Goal: Task Accomplishment & Management: Manage account settings

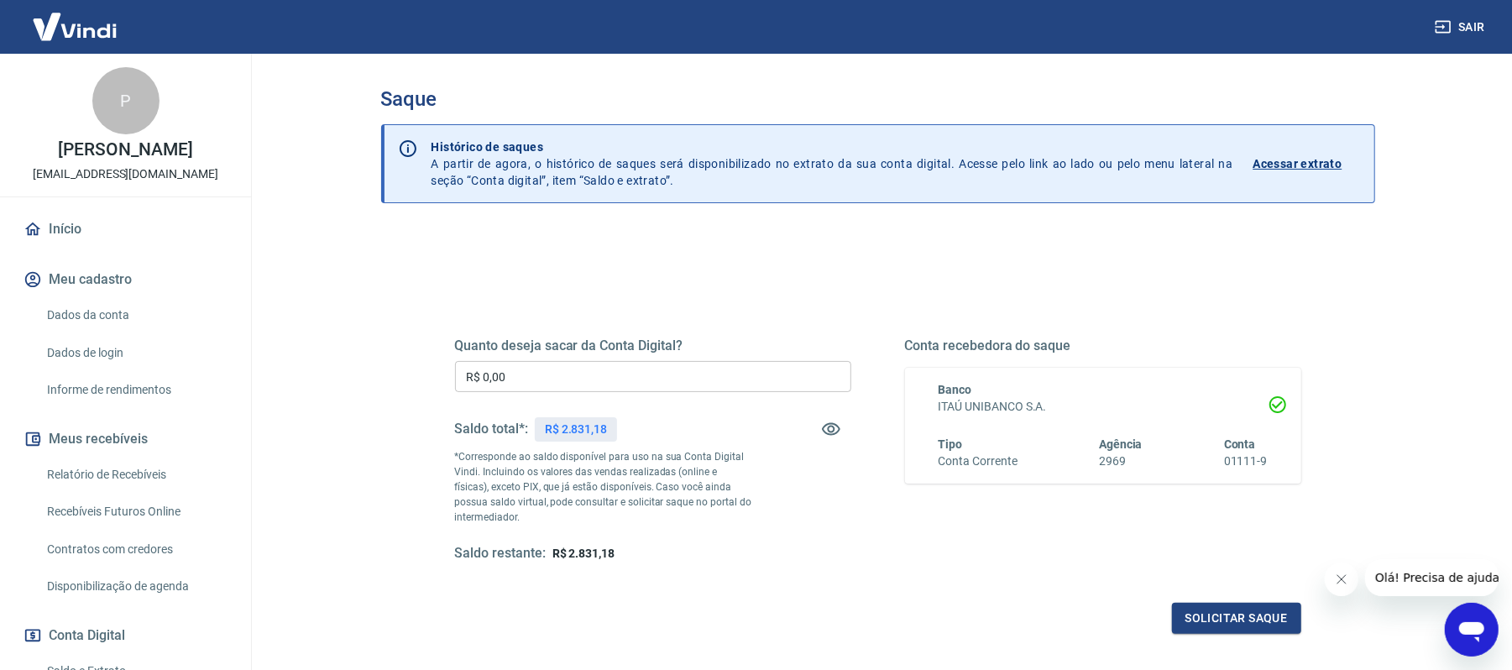
click at [598, 374] on input "R$ 0,00" at bounding box center [653, 376] width 396 height 31
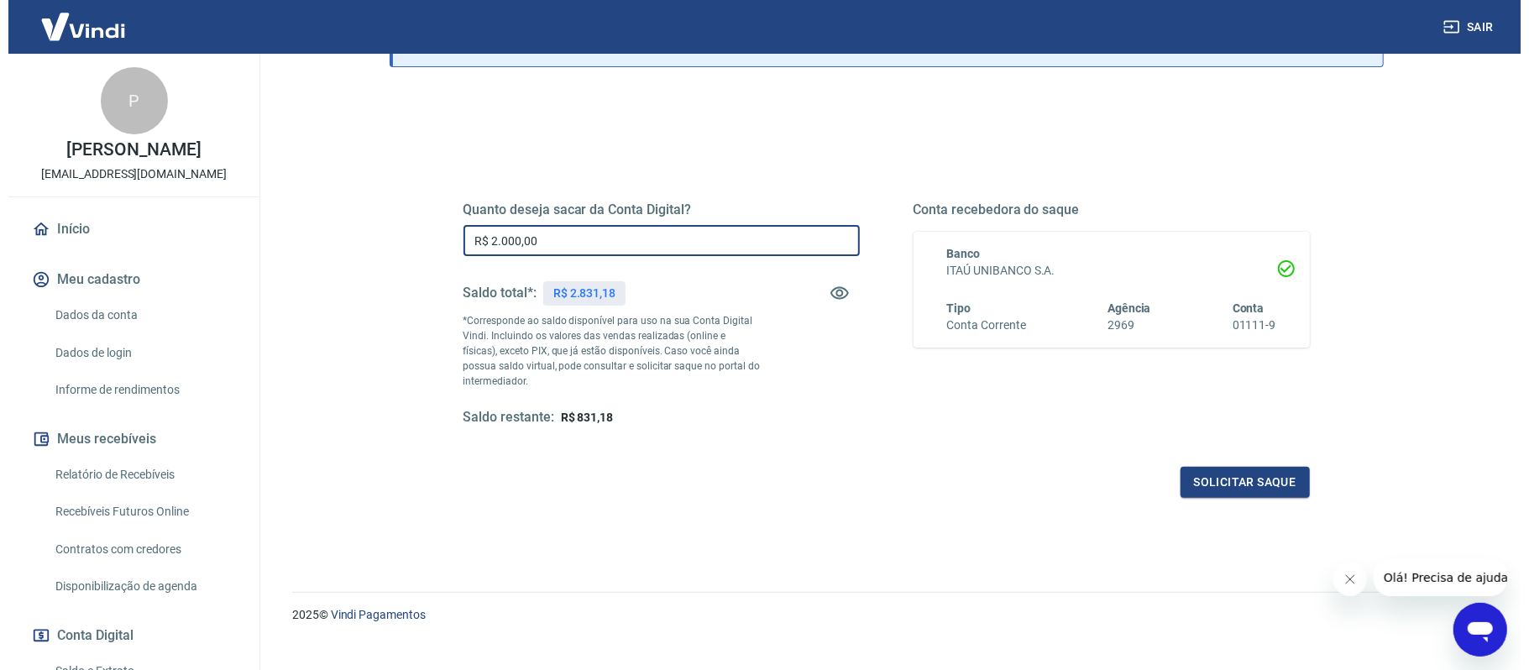
scroll to position [159, 0]
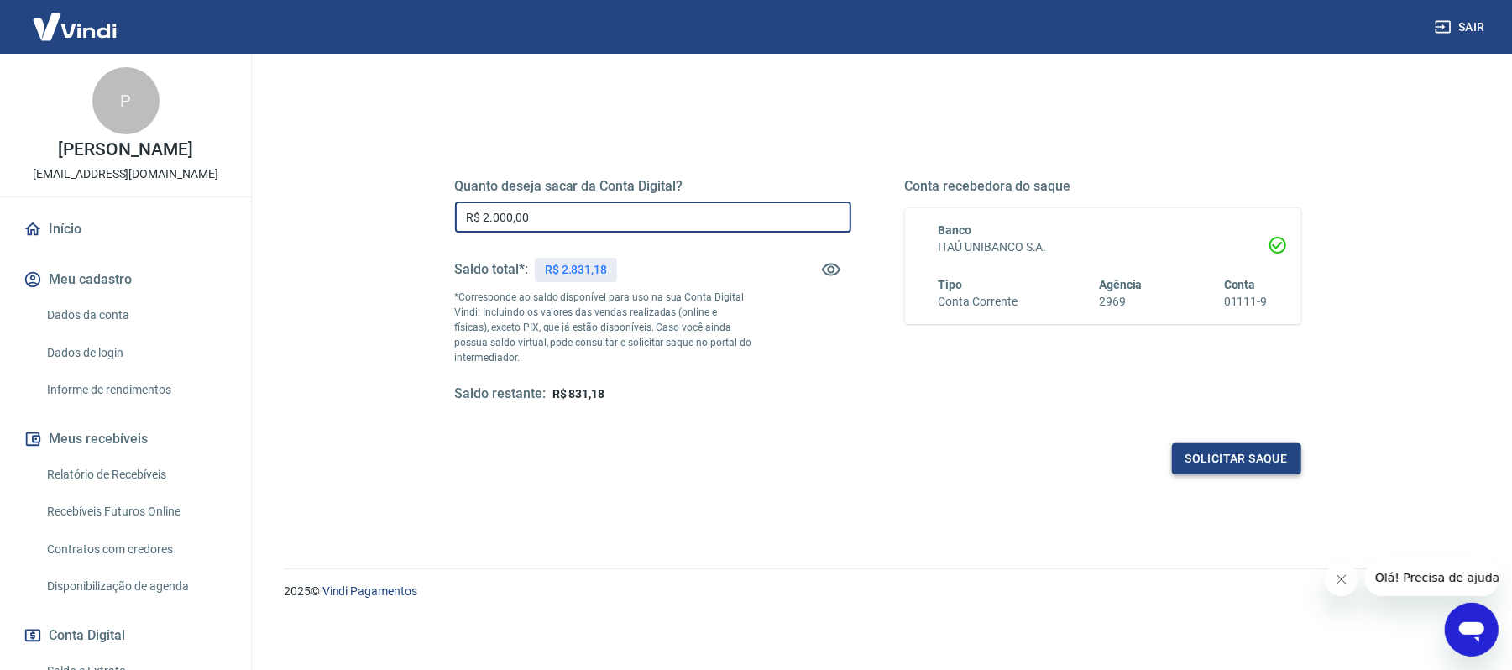
type input "R$ 2.000,00"
click at [1202, 457] on button "Solicitar saque" at bounding box center [1236, 458] width 129 height 31
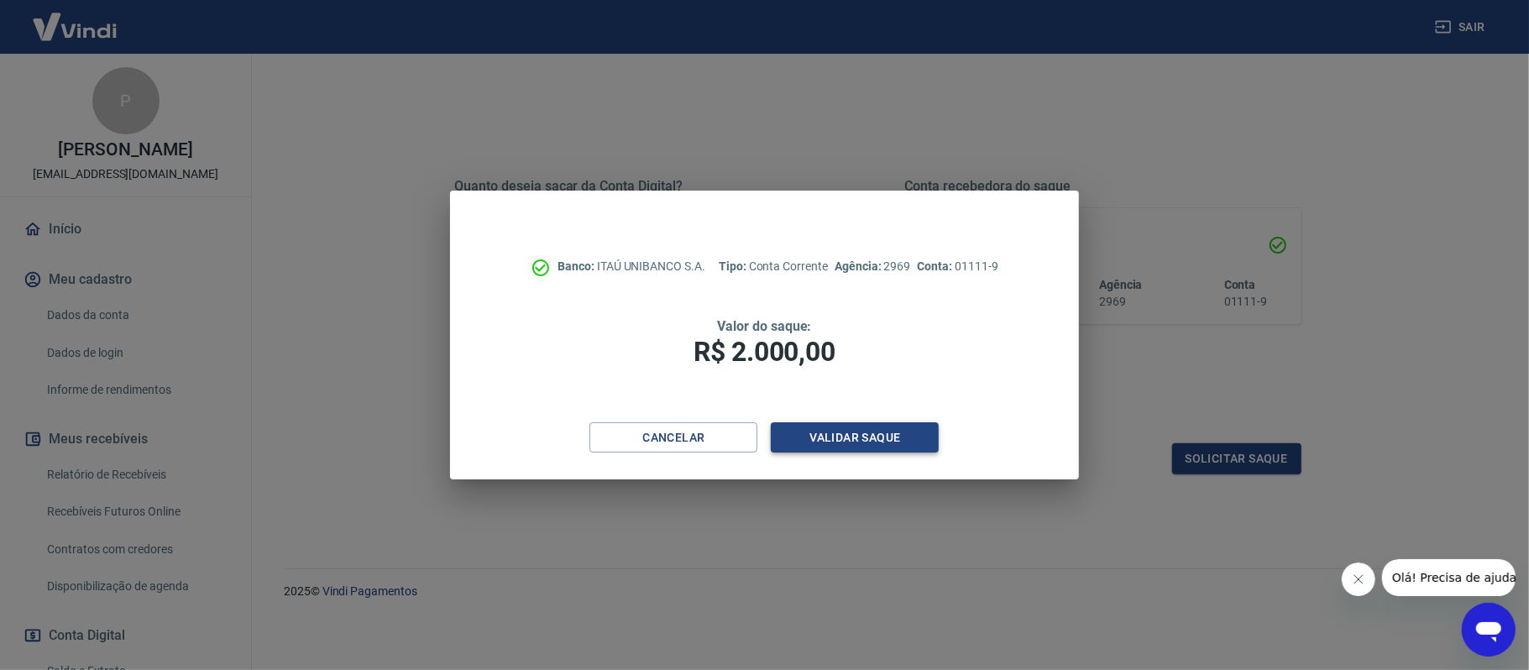
click at [820, 437] on button "Validar saque" at bounding box center [855, 437] width 168 height 31
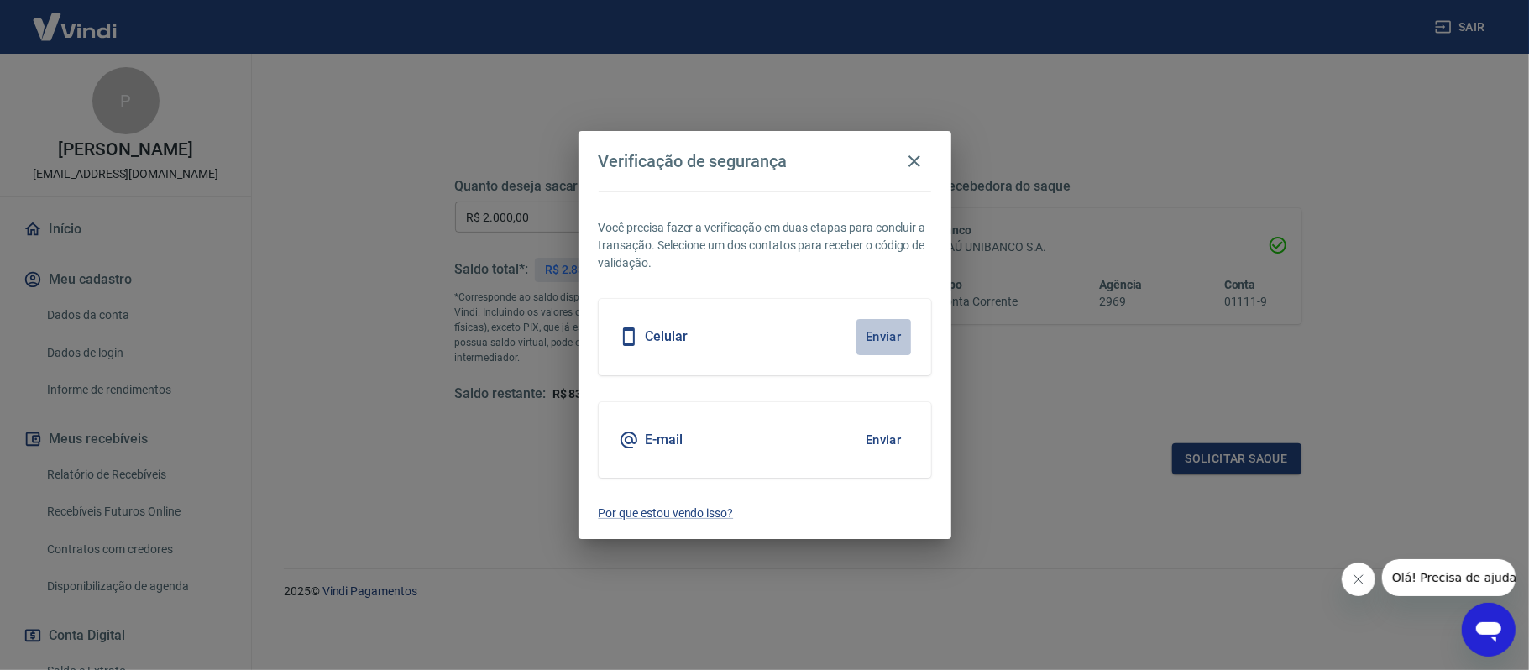
click at [878, 326] on button "Enviar" at bounding box center [883, 336] width 55 height 35
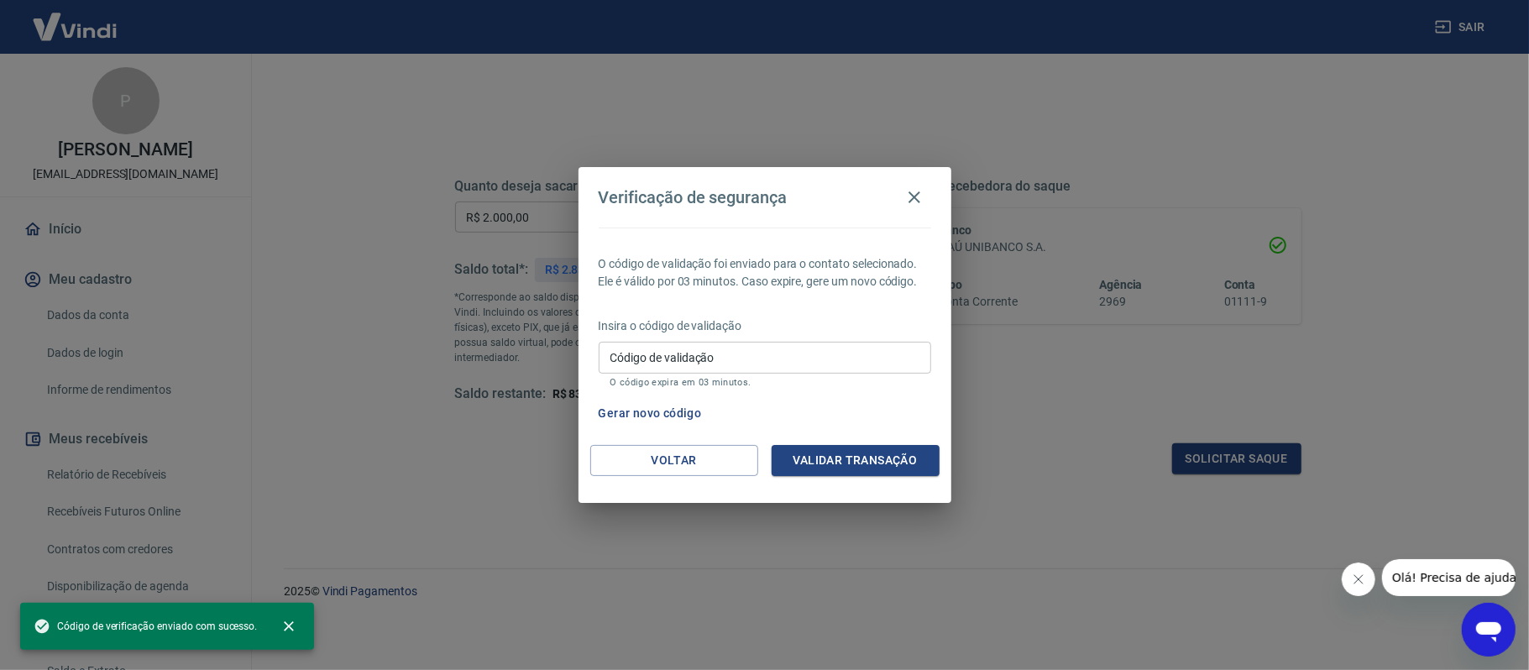
click at [739, 357] on input "Código de validação" at bounding box center [765, 357] width 332 height 31
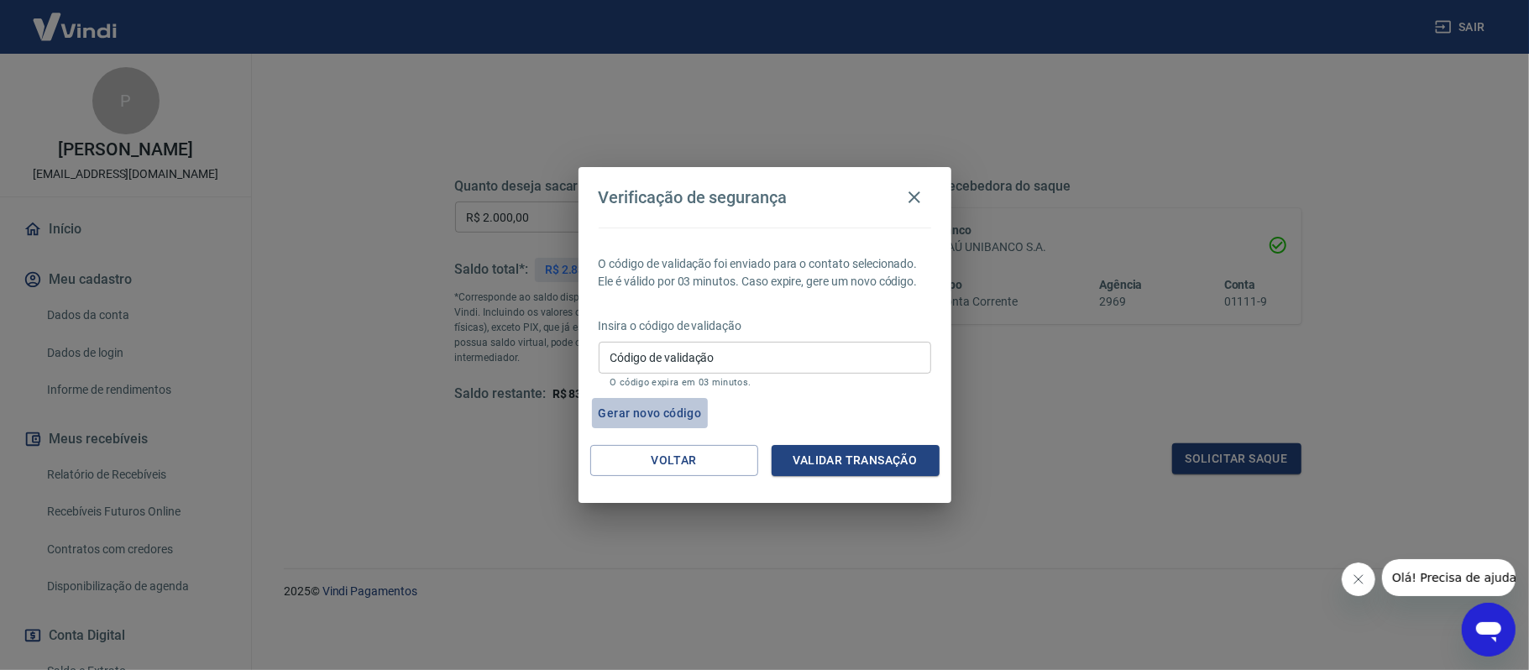
click at [635, 411] on button "Gerar novo código" at bounding box center [650, 413] width 117 height 31
click at [649, 349] on div "Código de validação Código de validação Tempo mínimo para gerar um novo código …" at bounding box center [765, 364] width 332 height 45
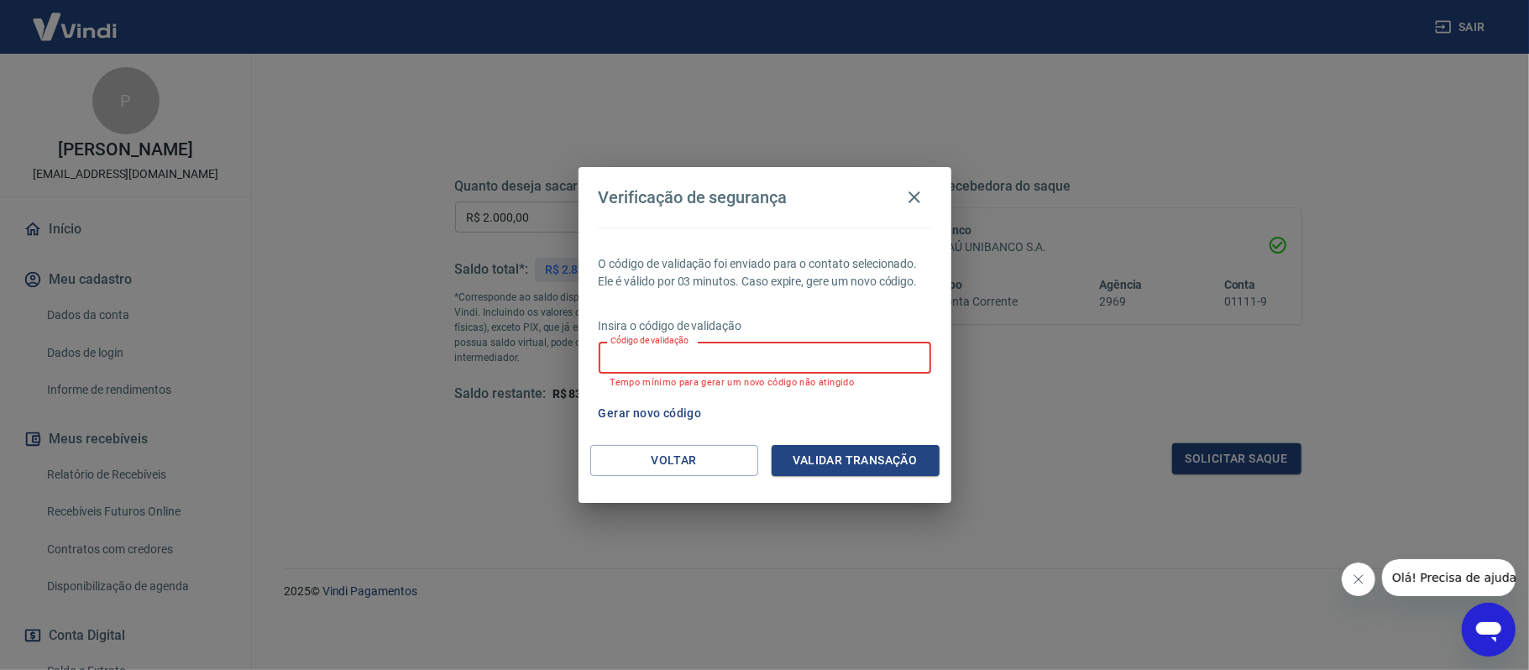
click at [641, 407] on button "Gerar novo código" at bounding box center [650, 413] width 117 height 31
click at [651, 368] on input "Código de validação" at bounding box center [765, 357] width 332 height 31
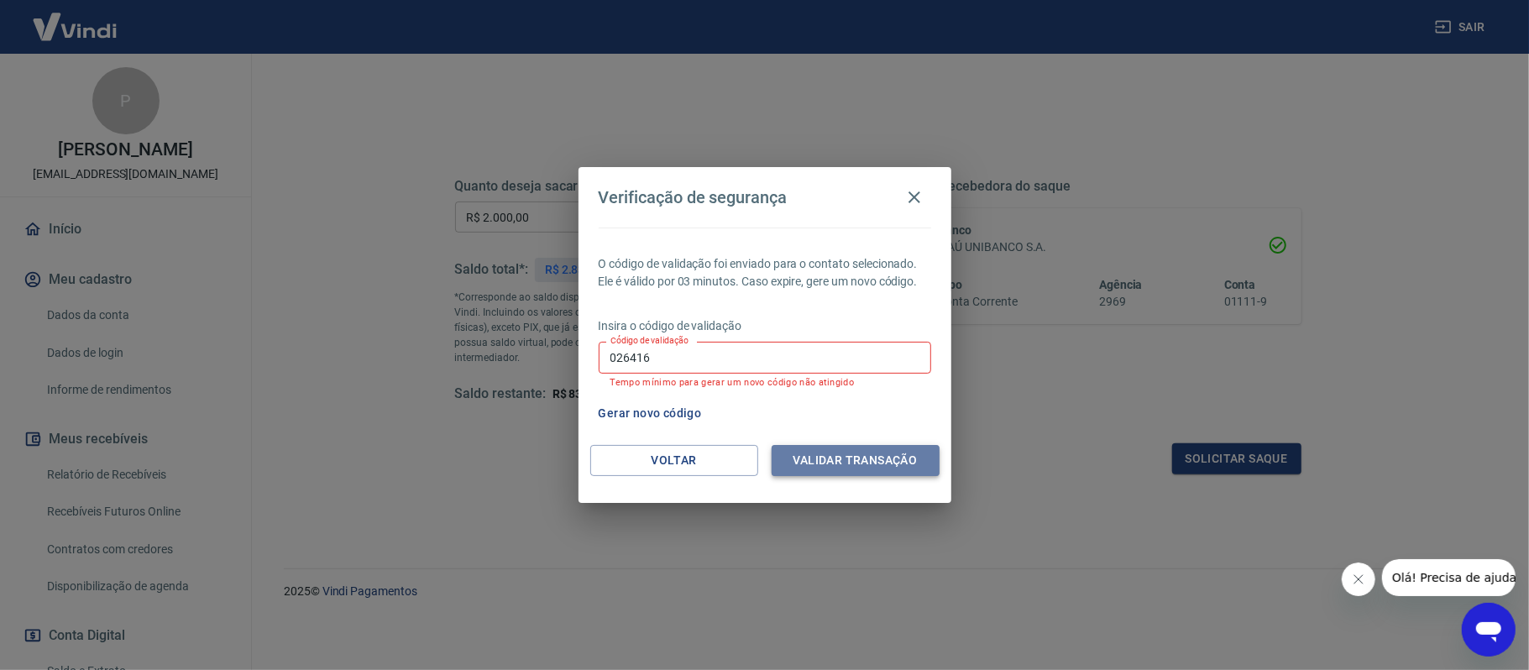
click at [828, 475] on button "Validar transação" at bounding box center [855, 460] width 168 height 31
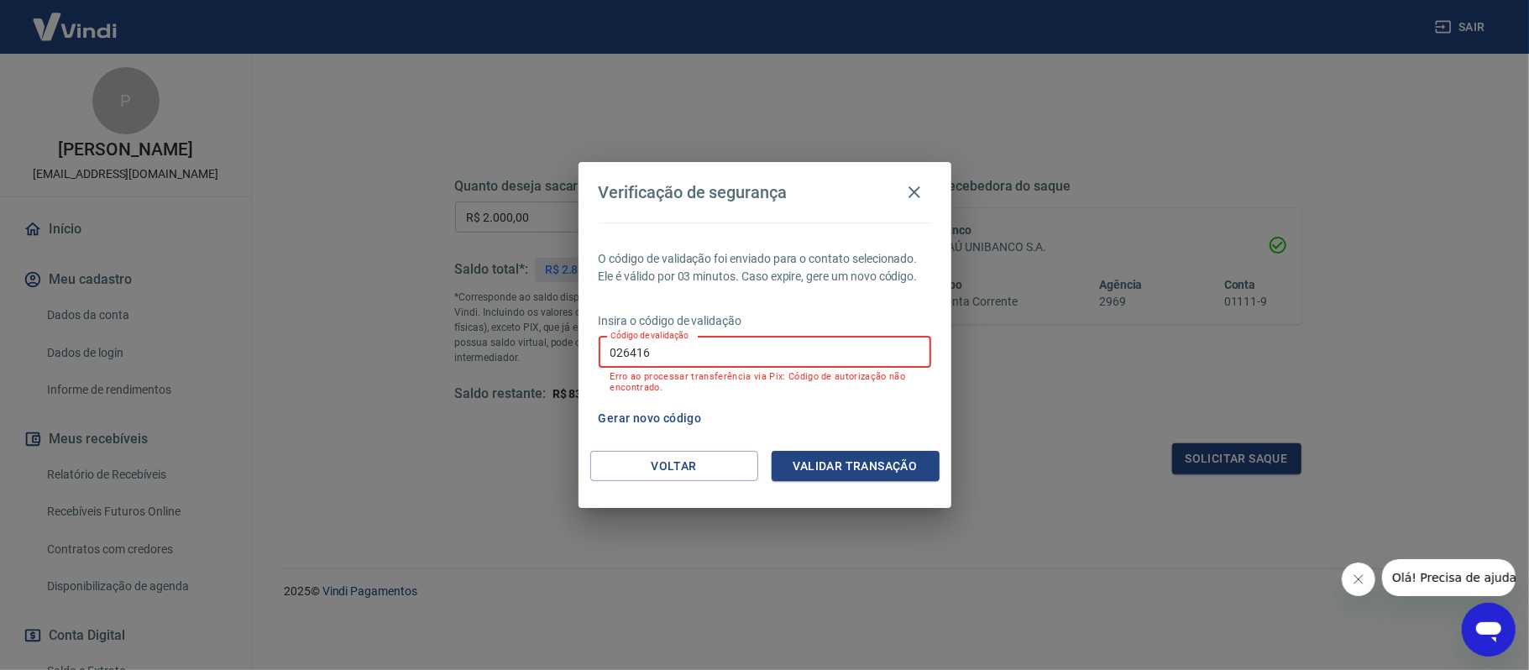
drag, startPoint x: 572, startPoint y: 353, endPoint x: 517, endPoint y: 353, distance: 54.6
click at [519, 353] on div "Verificação de segurança O código de validação foi enviado para o contato selec…" at bounding box center [764, 335] width 1529 height 670
type input "876260"
click at [843, 464] on button "Validar transação" at bounding box center [855, 466] width 168 height 31
click at [667, 474] on button "Voltar" at bounding box center [674, 466] width 168 height 31
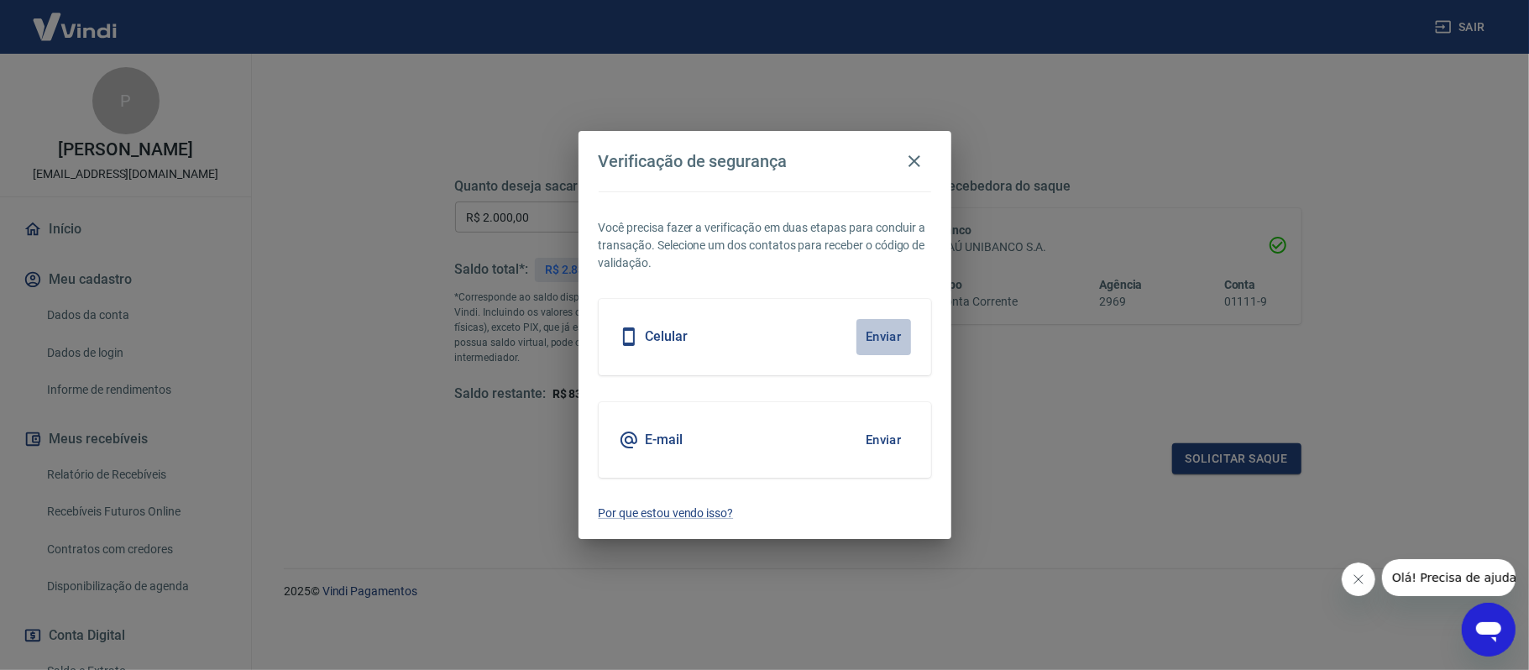
click at [885, 337] on button "Enviar" at bounding box center [883, 336] width 55 height 35
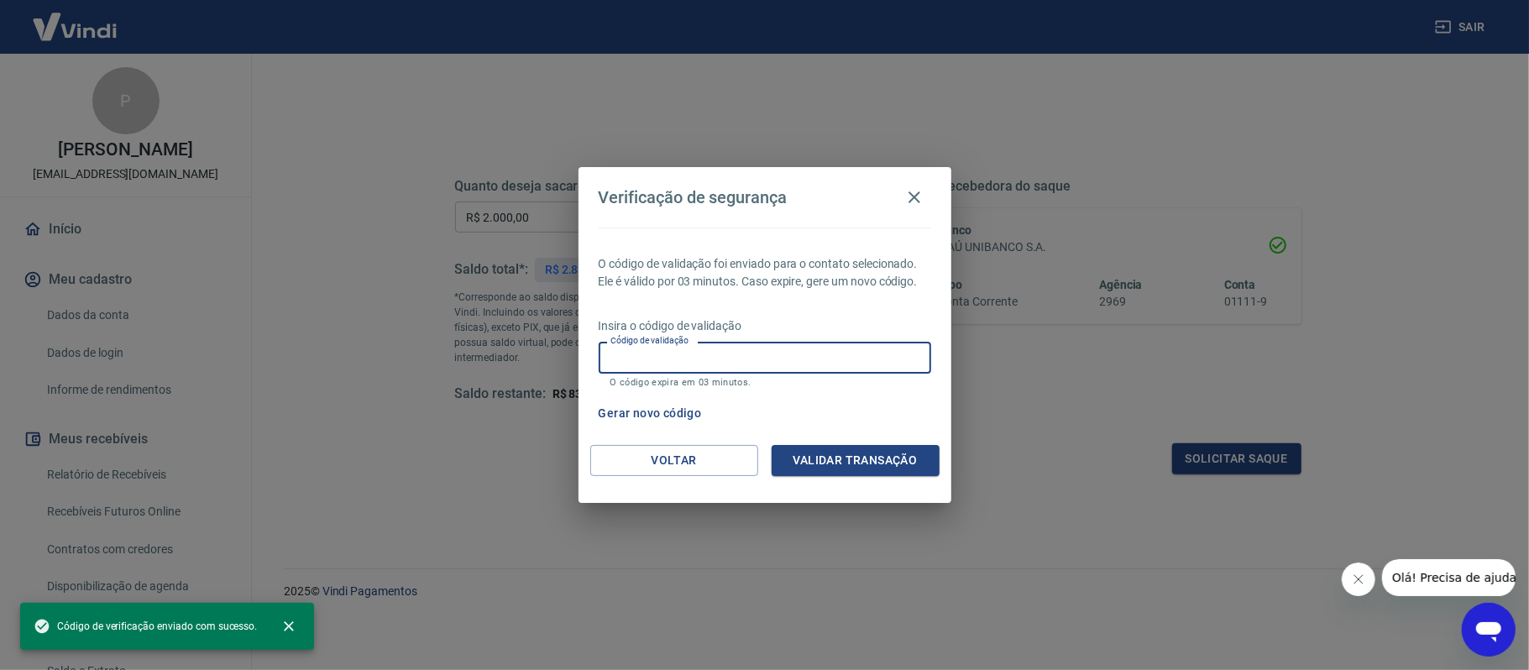
click at [672, 360] on input "Código de validação" at bounding box center [765, 357] width 332 height 31
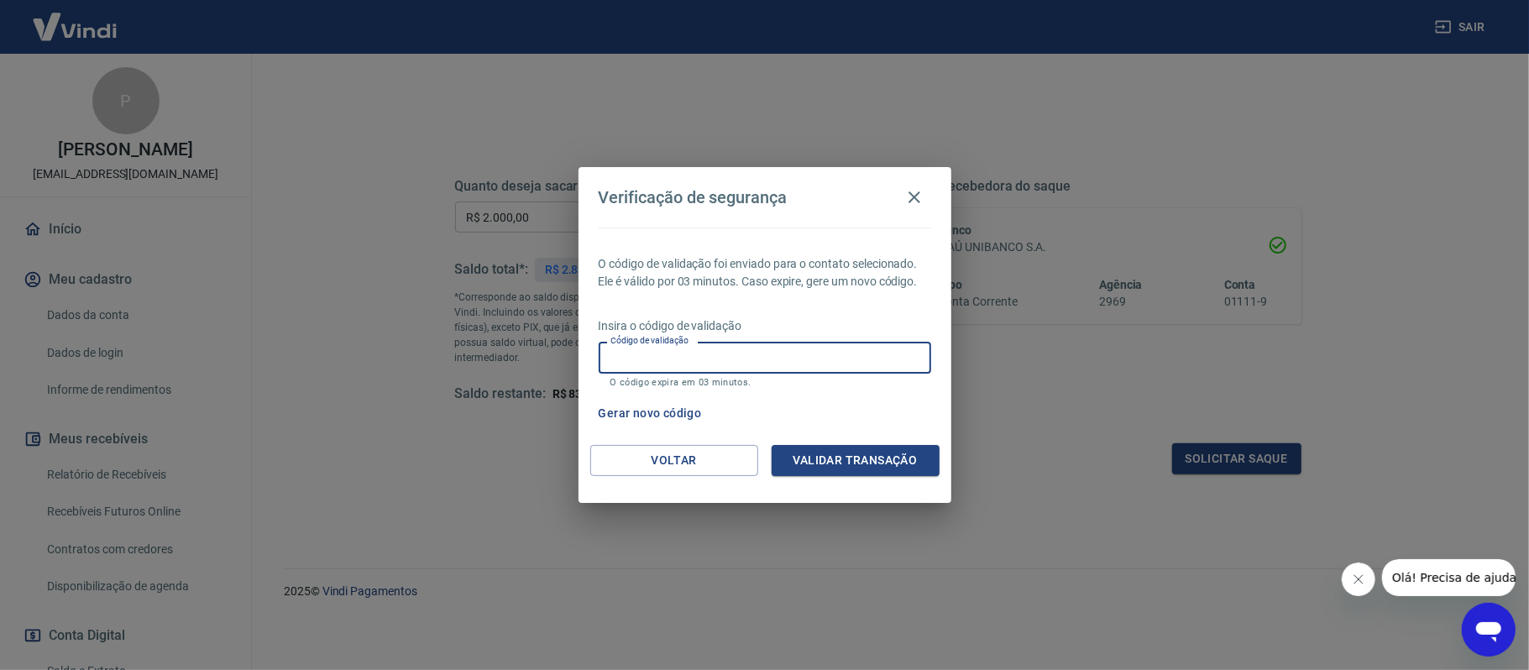
click at [1362, 568] on button "Fechar mensagem da empresa" at bounding box center [1358, 579] width 34 height 34
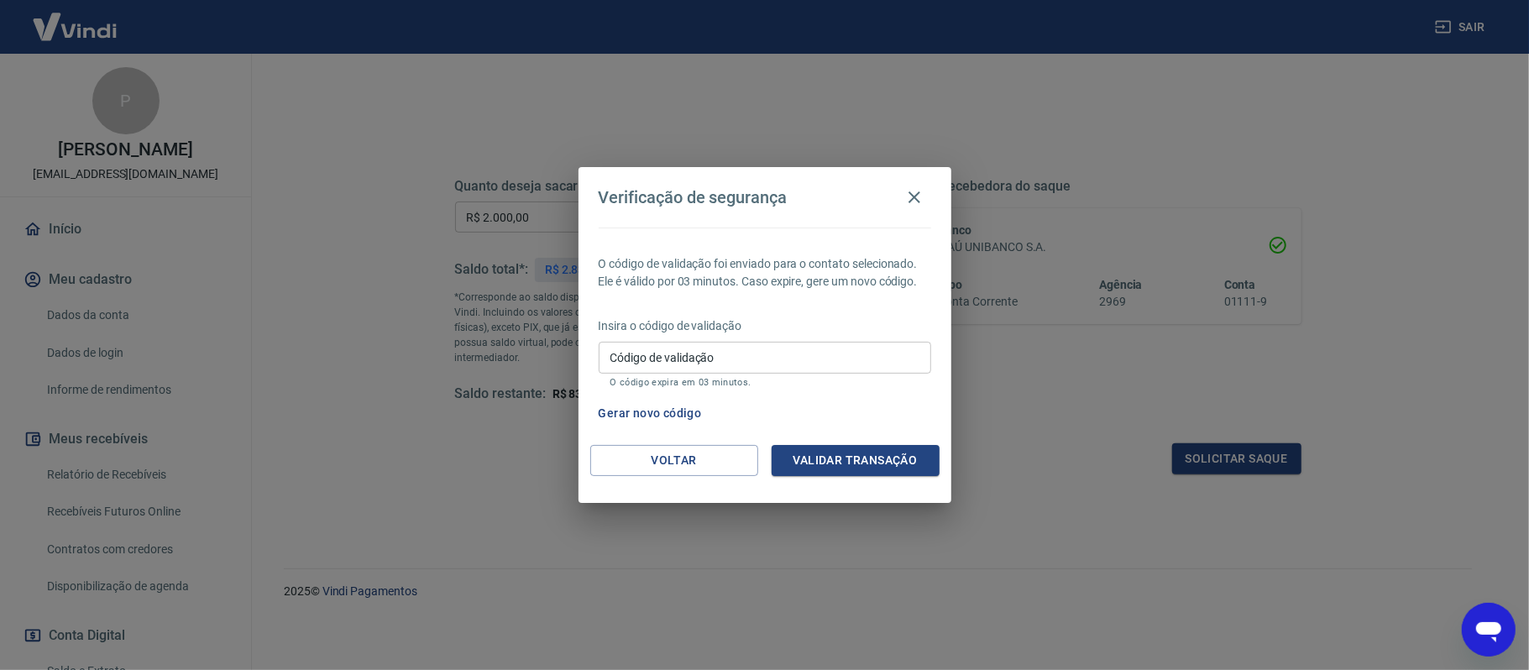
click at [672, 354] on input "Código de validação" at bounding box center [765, 357] width 332 height 31
click at [819, 452] on button "Validar transação" at bounding box center [855, 460] width 168 height 31
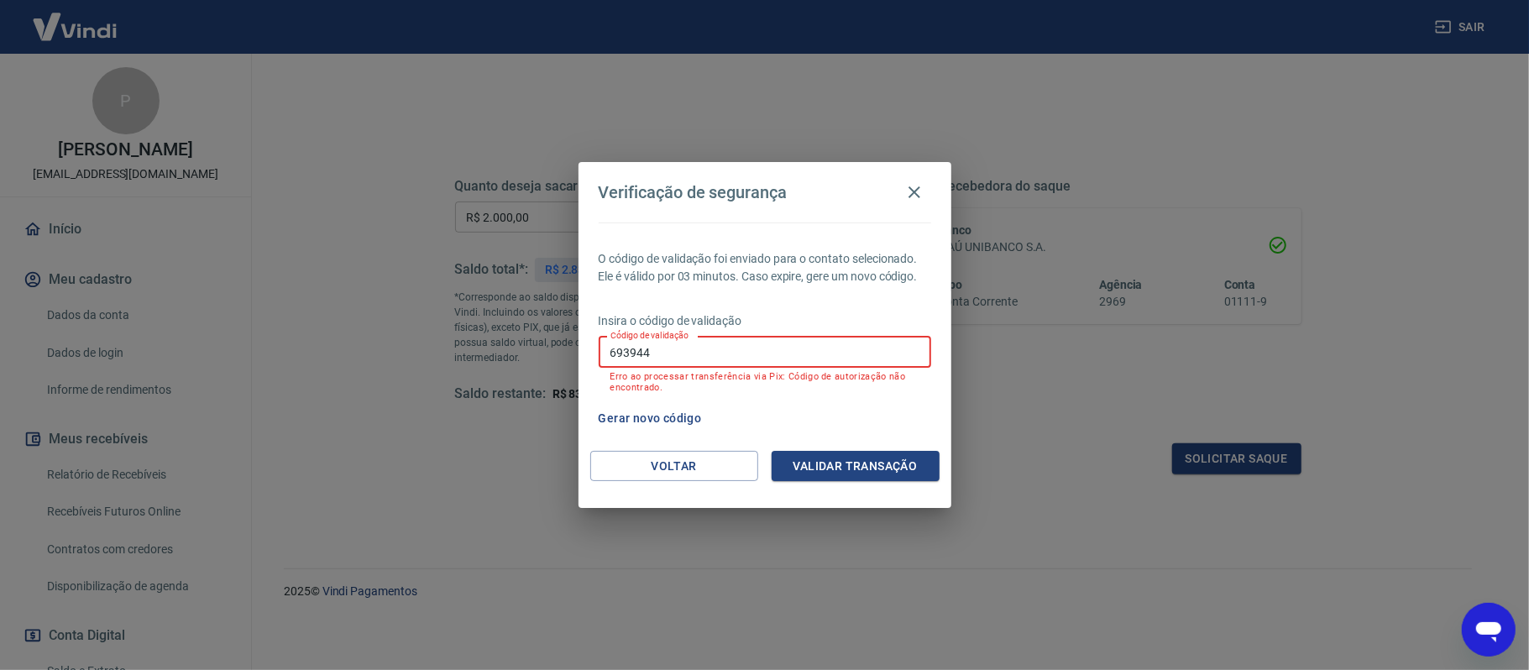
drag, startPoint x: 737, startPoint y: 353, endPoint x: 494, endPoint y: 357, distance: 242.6
click at [499, 357] on div "Verificação de segurança O código de validação foi enviado para o contato selec…" at bounding box center [764, 335] width 1529 height 670
type input "342855"
click at [834, 460] on button "Validar transação" at bounding box center [855, 466] width 168 height 31
click at [675, 458] on button "Voltar" at bounding box center [674, 466] width 168 height 31
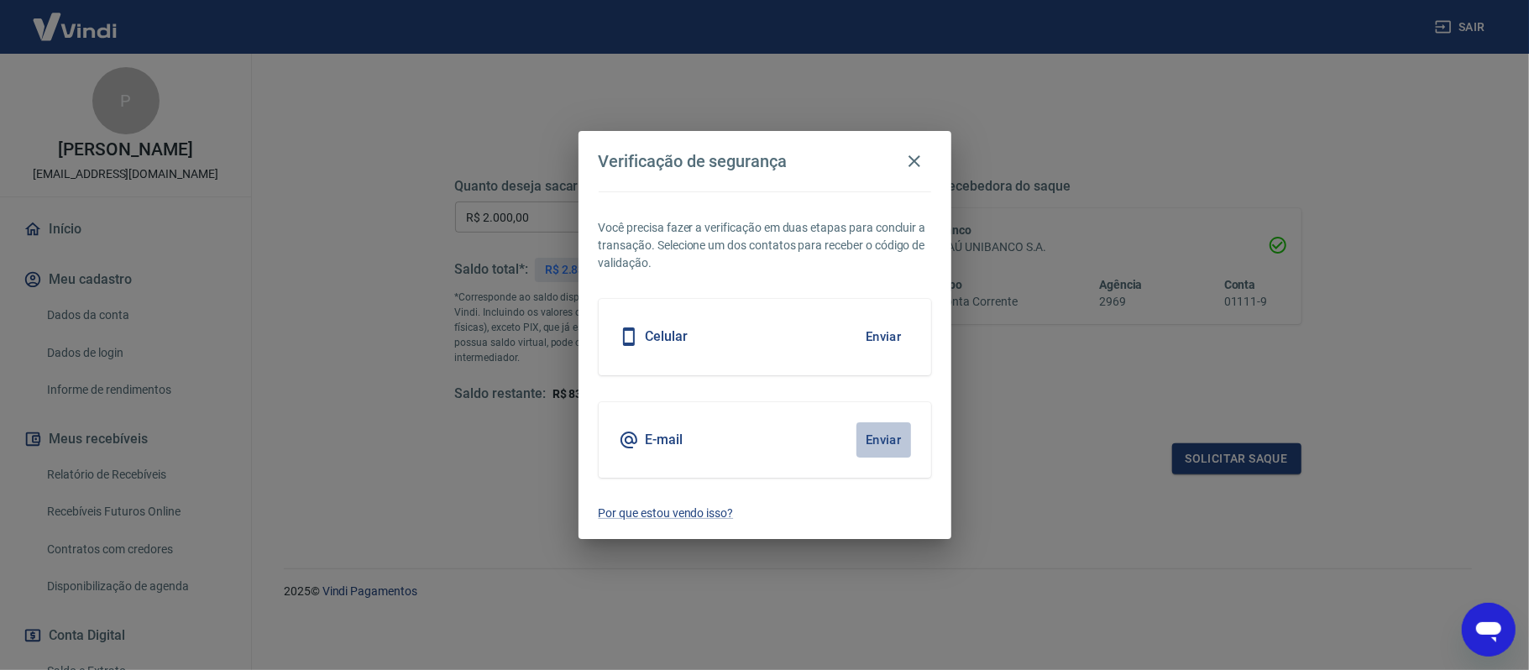
click at [880, 437] on button "Enviar" at bounding box center [883, 439] width 55 height 35
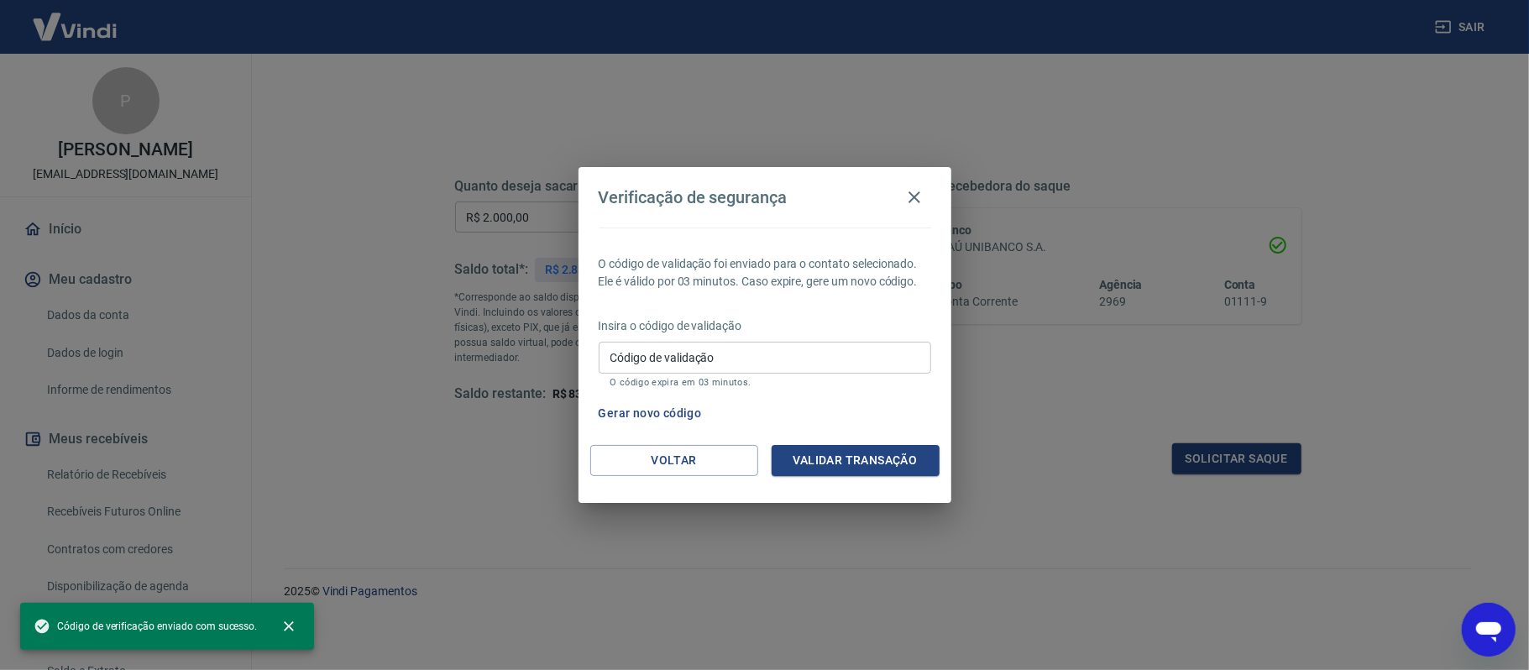
click at [703, 356] on input "Código de validação" at bounding box center [765, 357] width 332 height 31
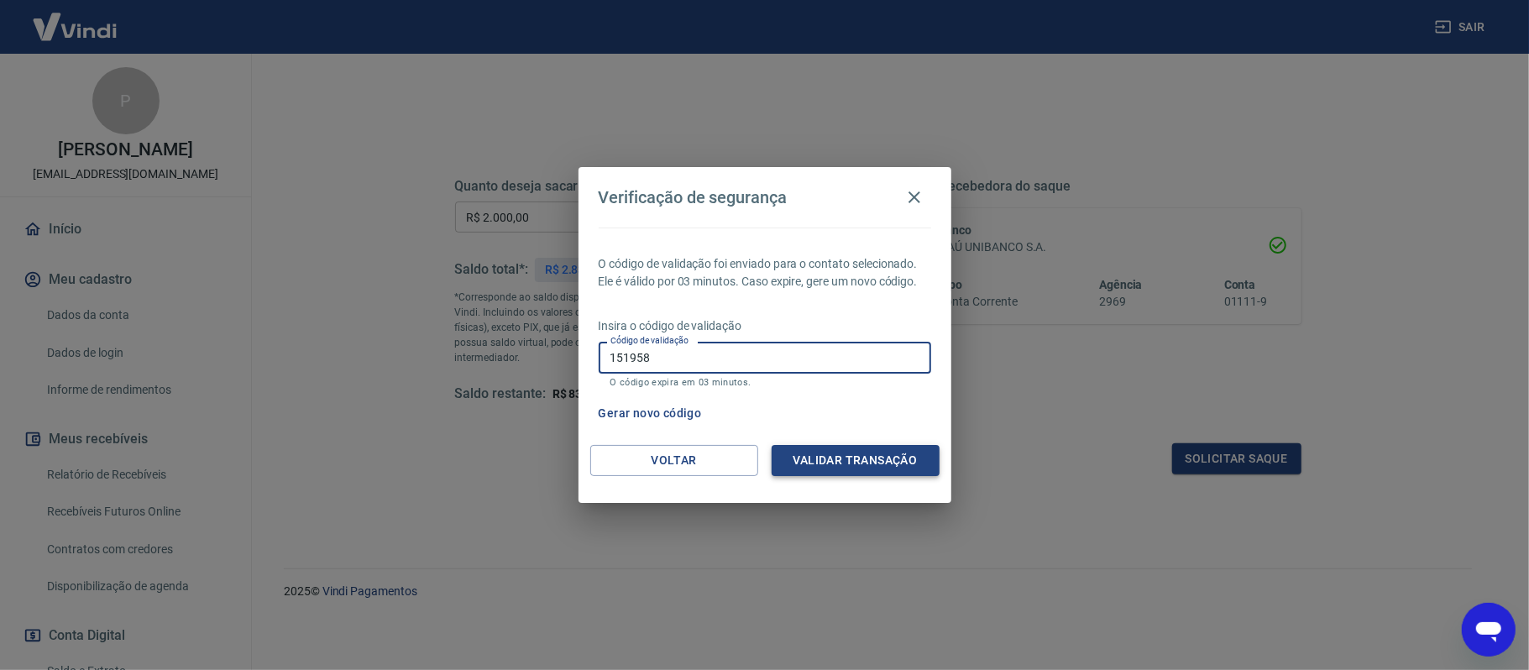
type input "151958"
click at [833, 454] on button "Validar transação" at bounding box center [855, 460] width 168 height 31
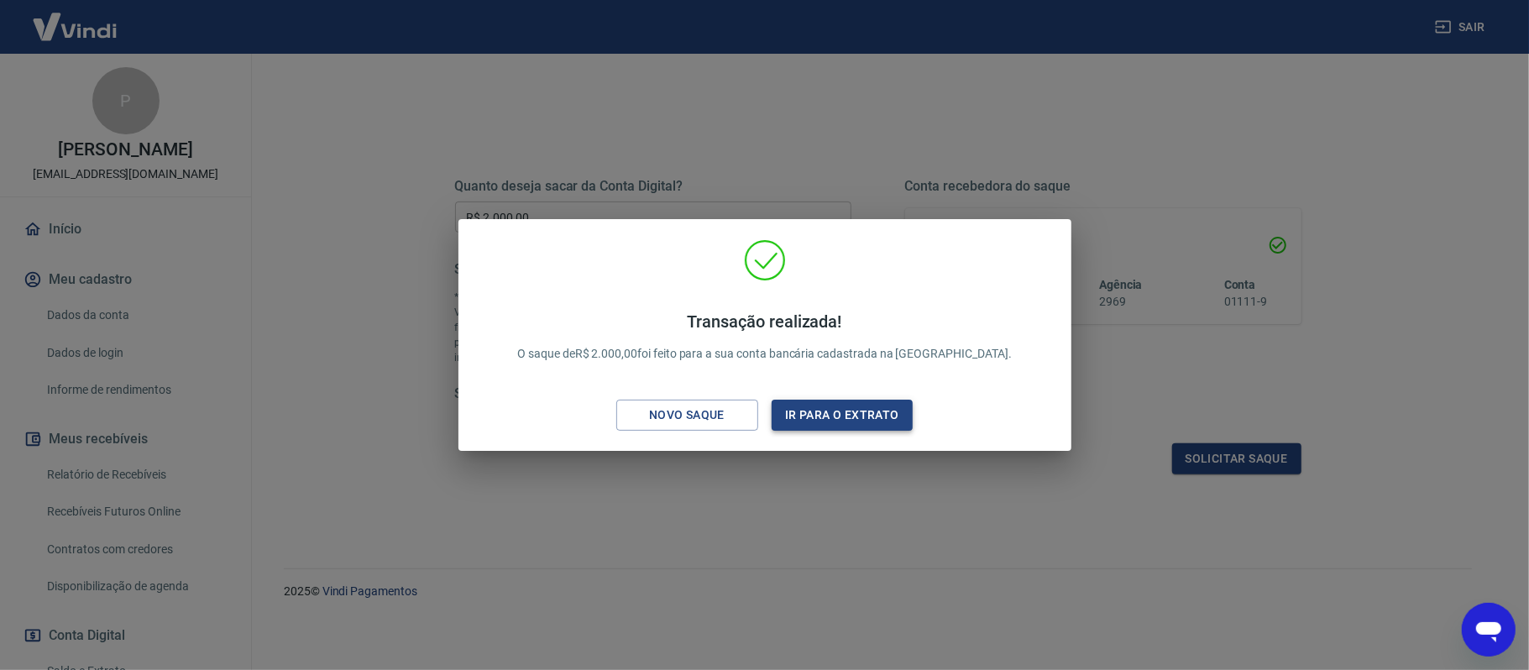
click at [847, 403] on button "Ir para o extrato" at bounding box center [842, 415] width 142 height 31
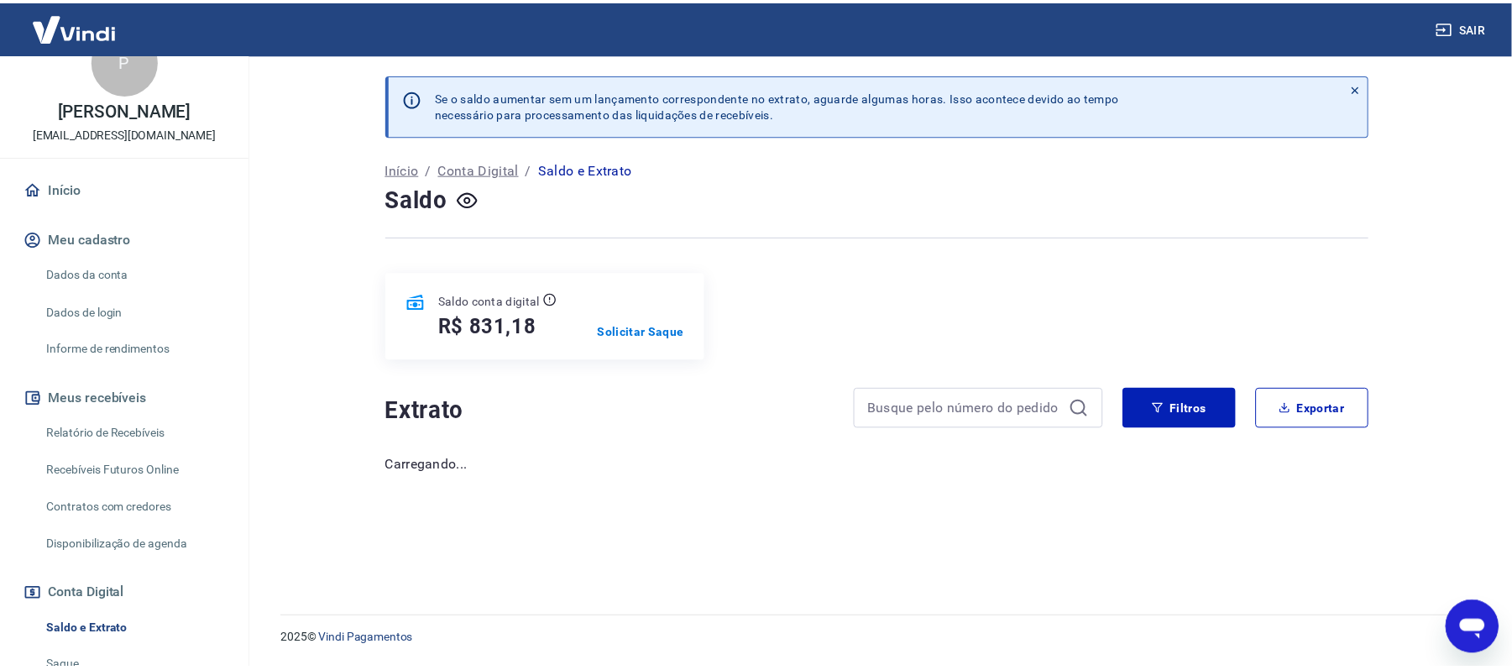
scroll to position [112, 0]
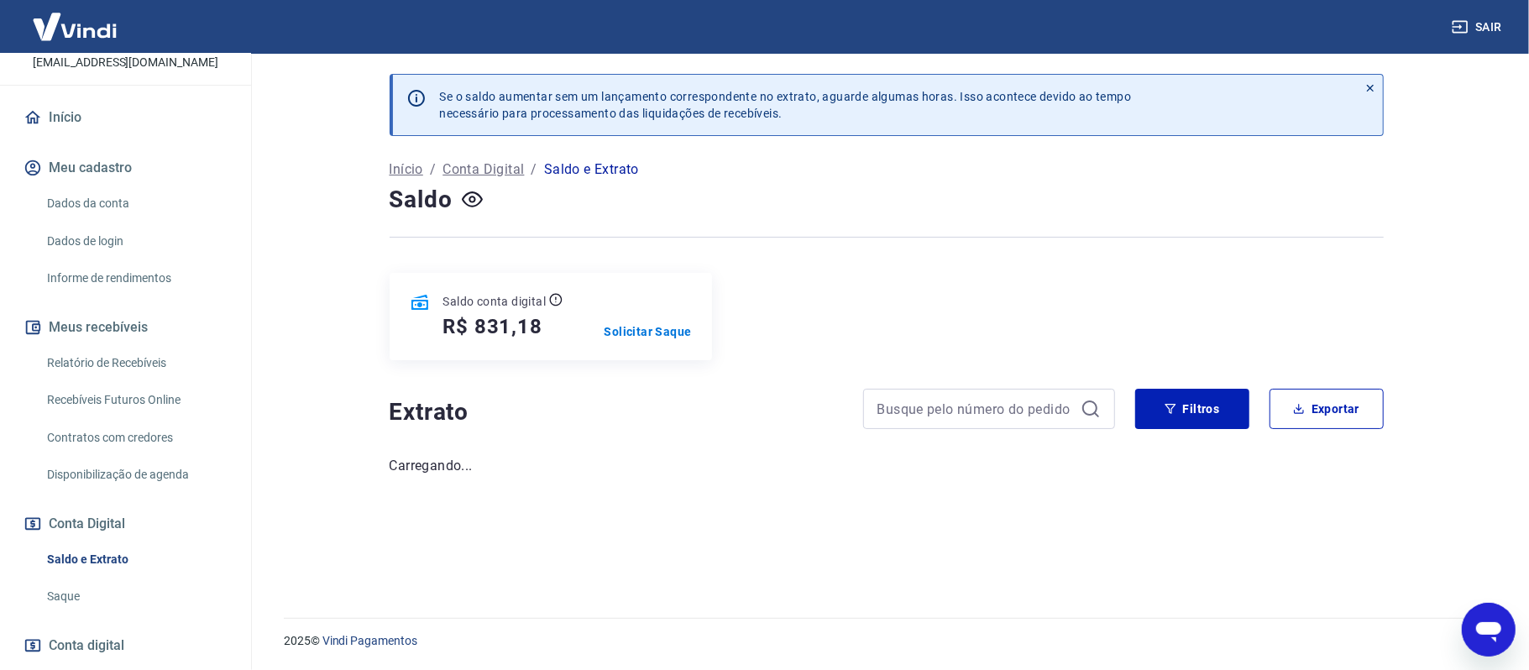
click at [128, 209] on link "Dados da conta" at bounding box center [135, 203] width 191 height 34
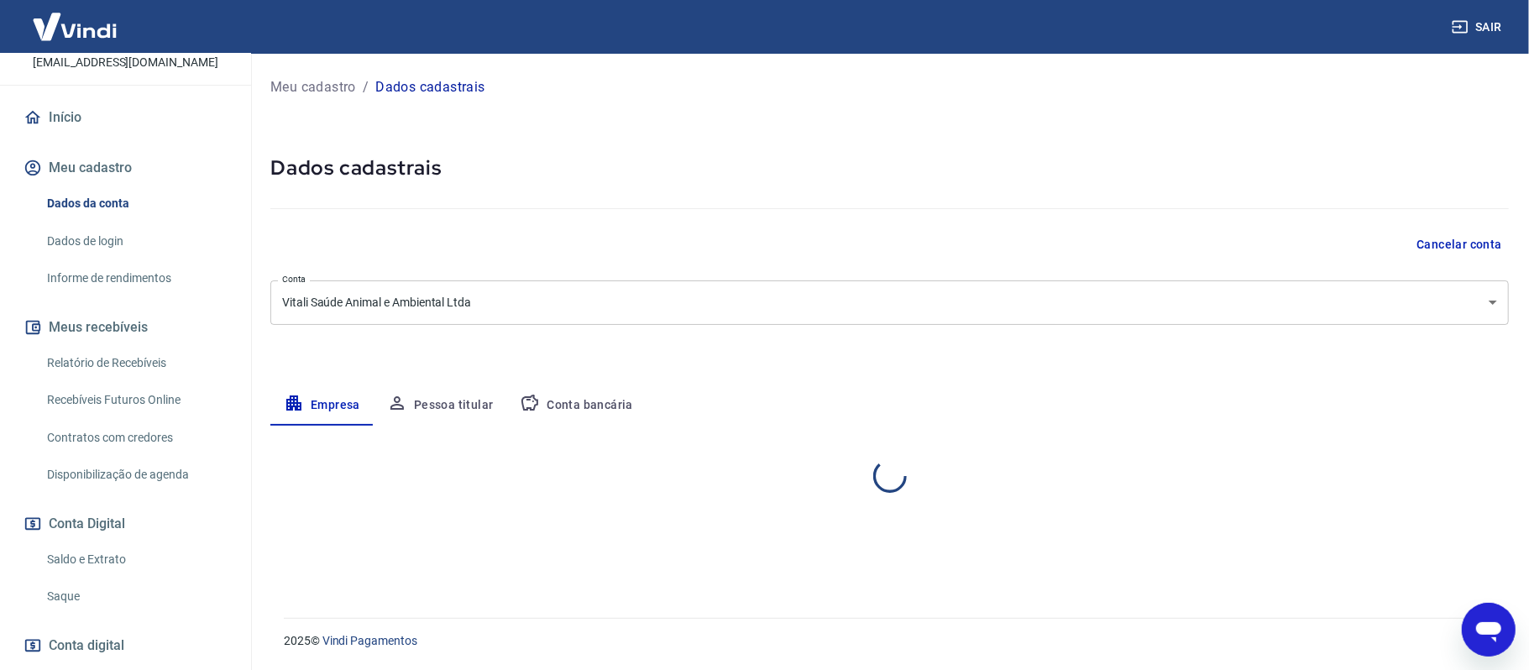
select select "SP"
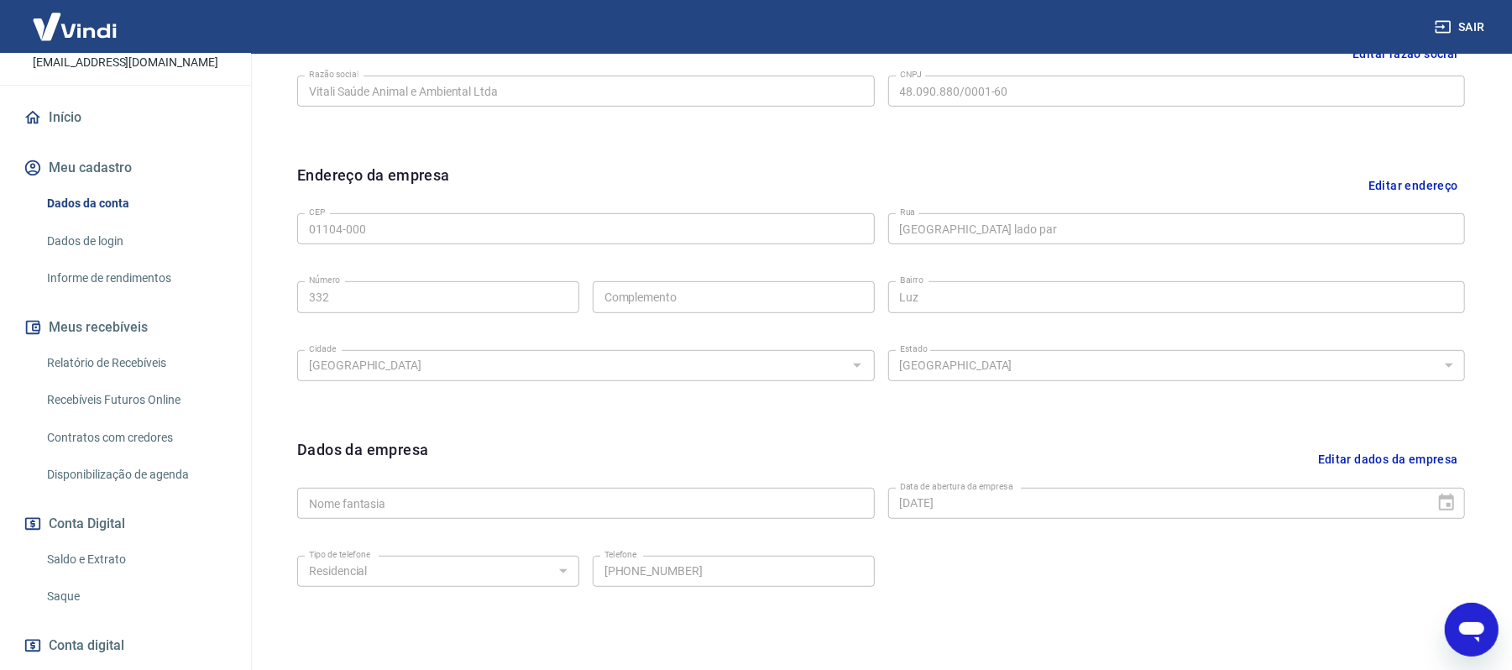
scroll to position [541, 0]
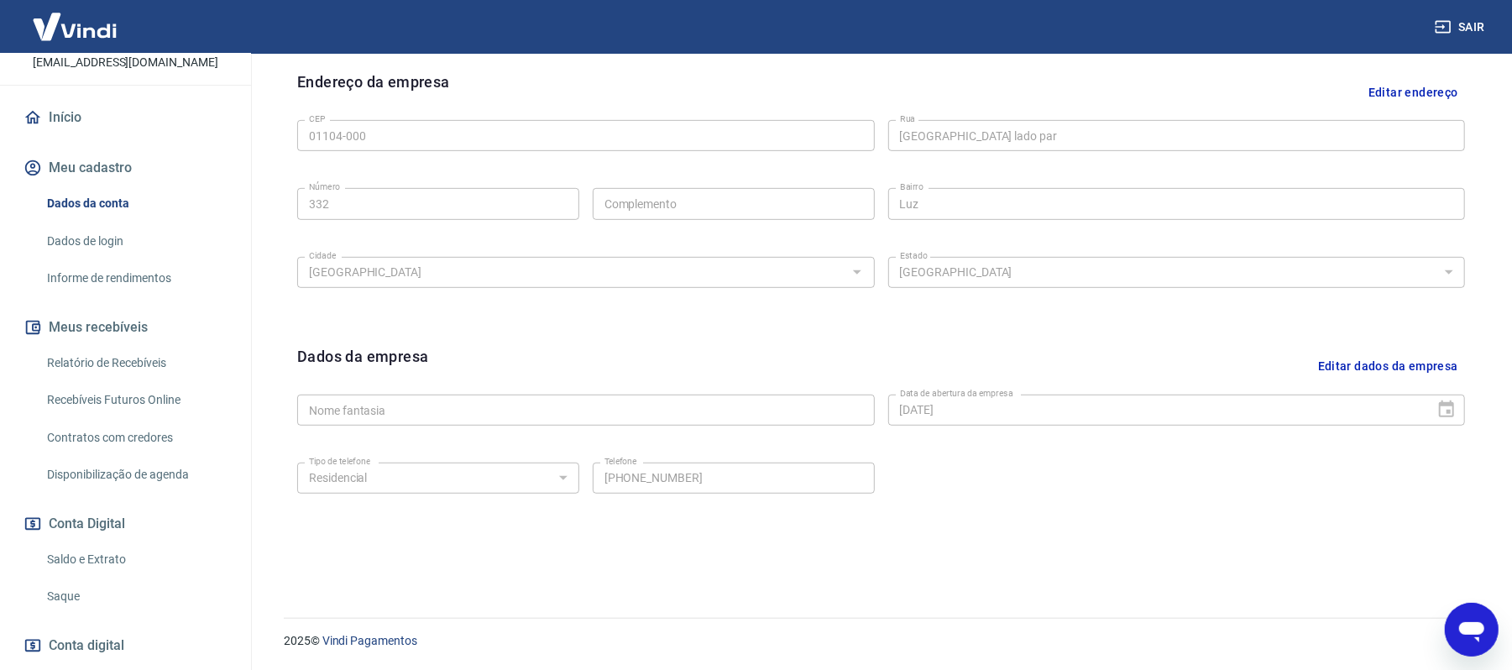
click at [105, 243] on link "Dados de login" at bounding box center [135, 241] width 191 height 34
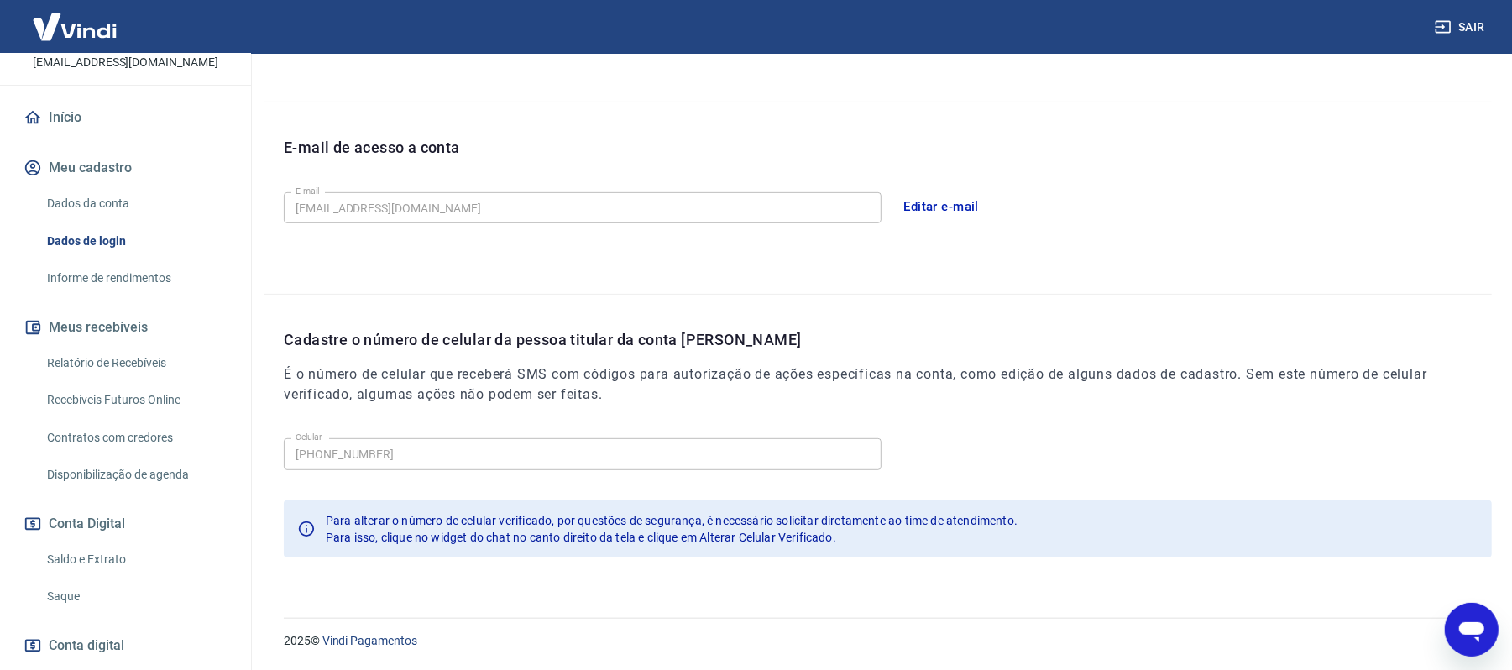
scroll to position [405, 0]
click at [96, 202] on link "Dados da conta" at bounding box center [135, 203] width 191 height 34
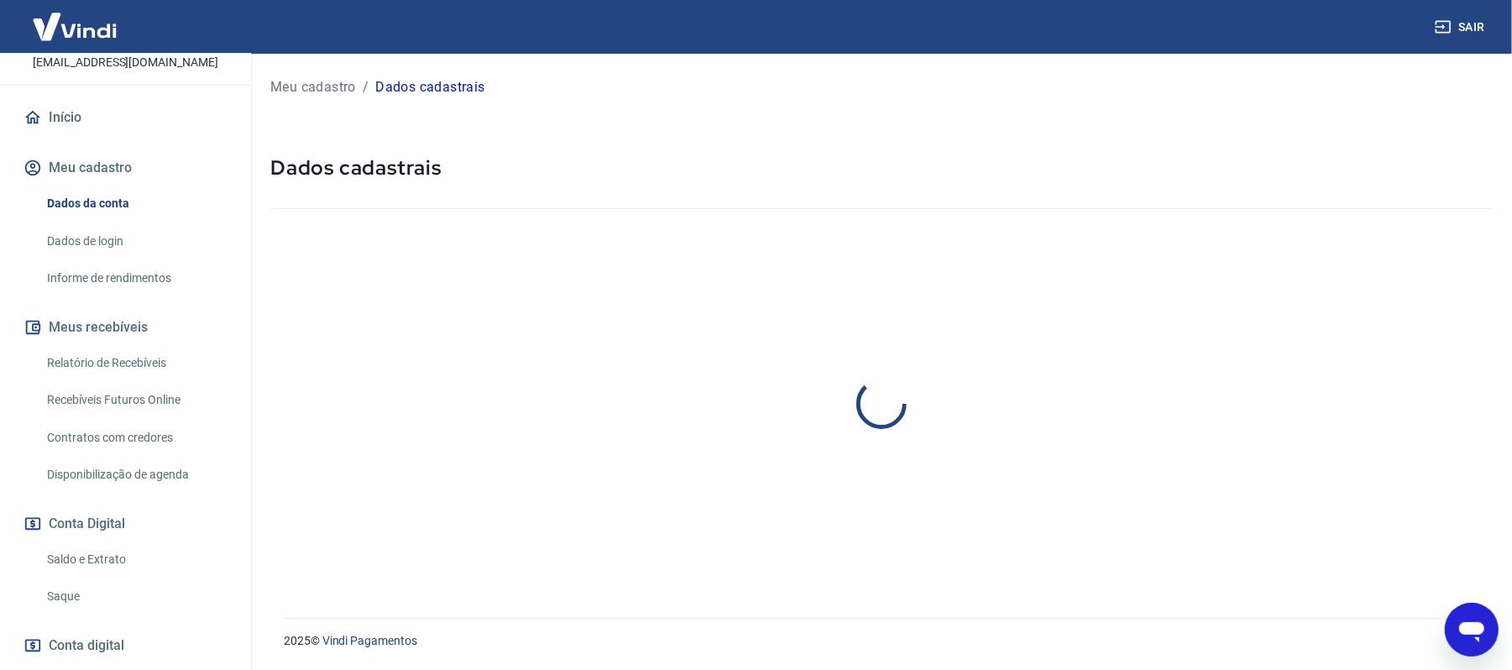
select select "SP"
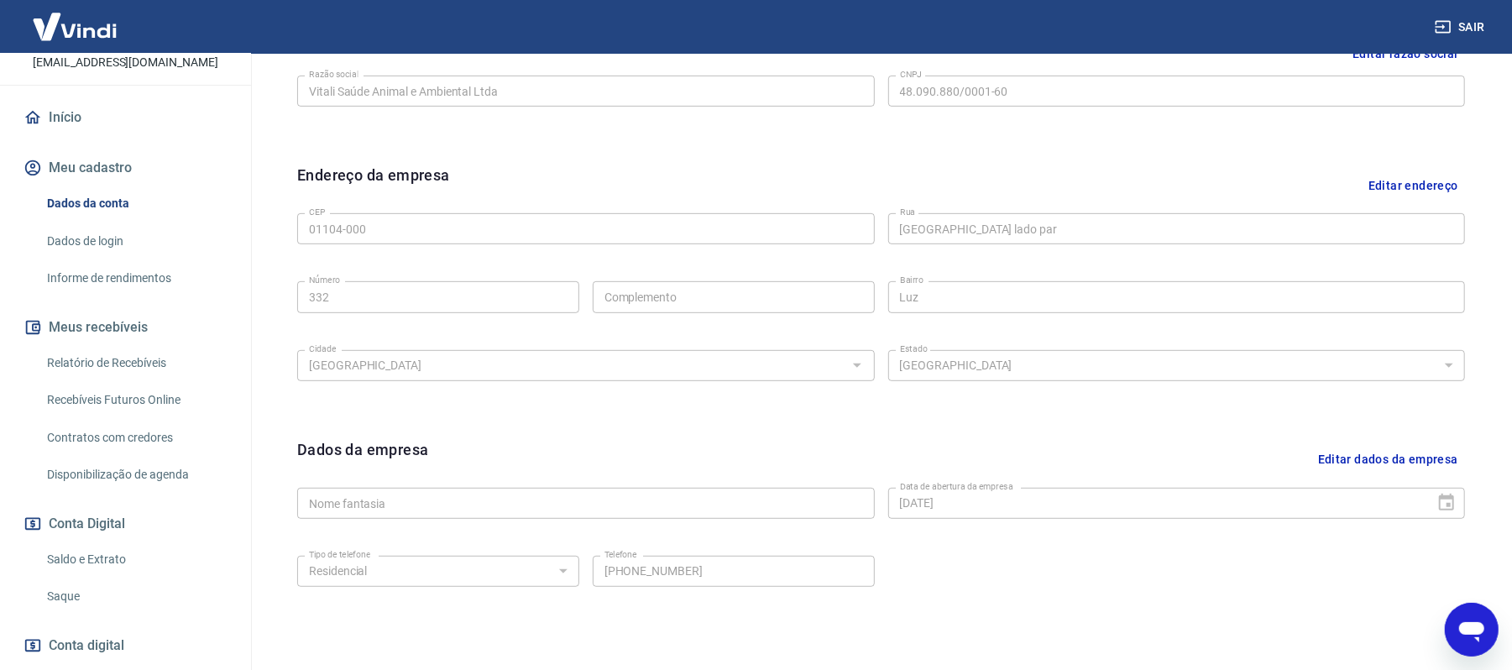
scroll to position [541, 0]
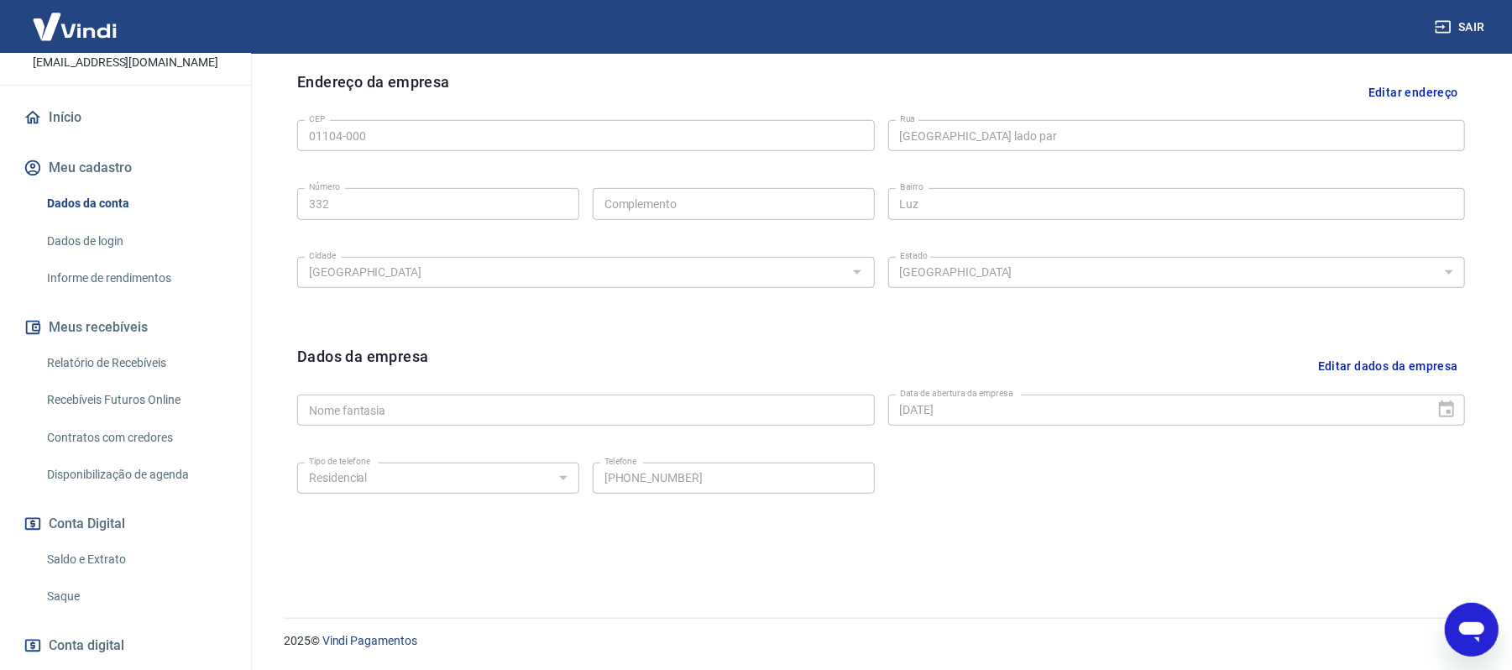
click at [1362, 368] on button "Editar dados da empresa" at bounding box center [1388, 366] width 154 height 43
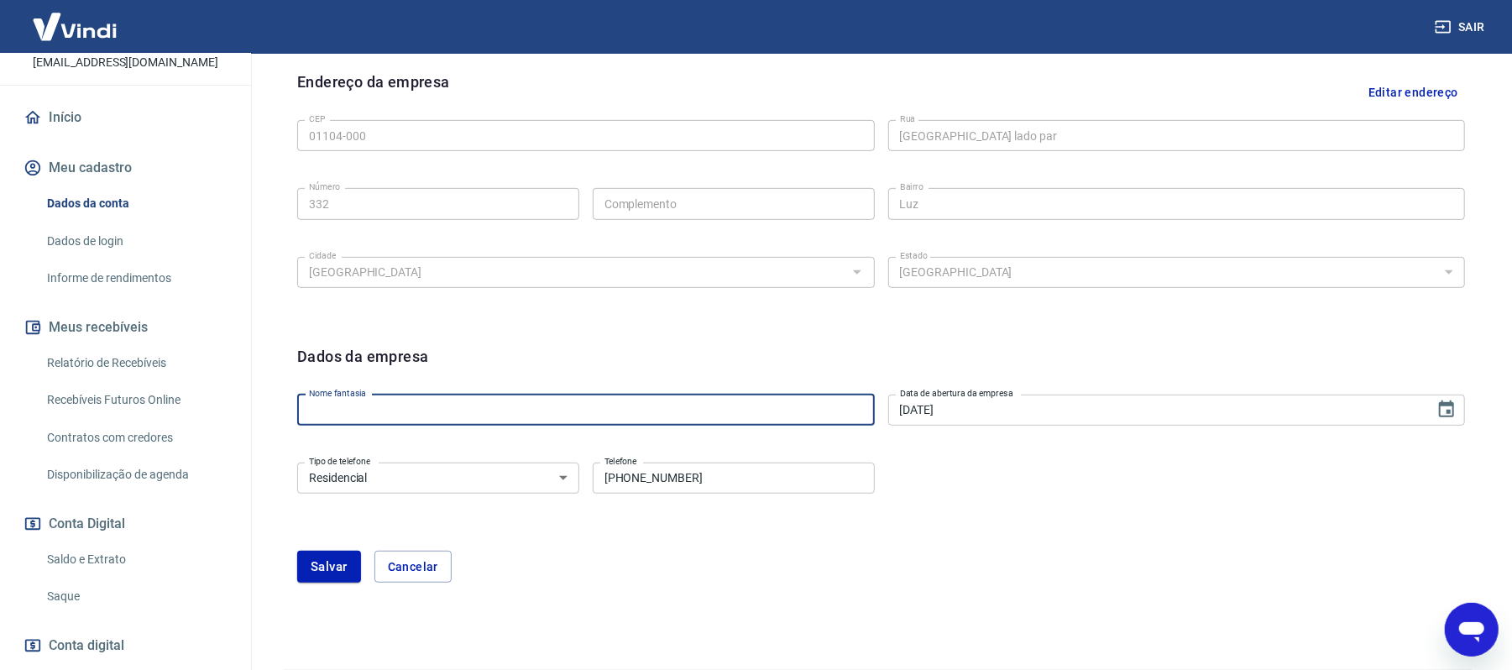
click at [454, 410] on input "Nome fantasia" at bounding box center [586, 410] width 578 height 31
type input "[PERSON_NAME]"
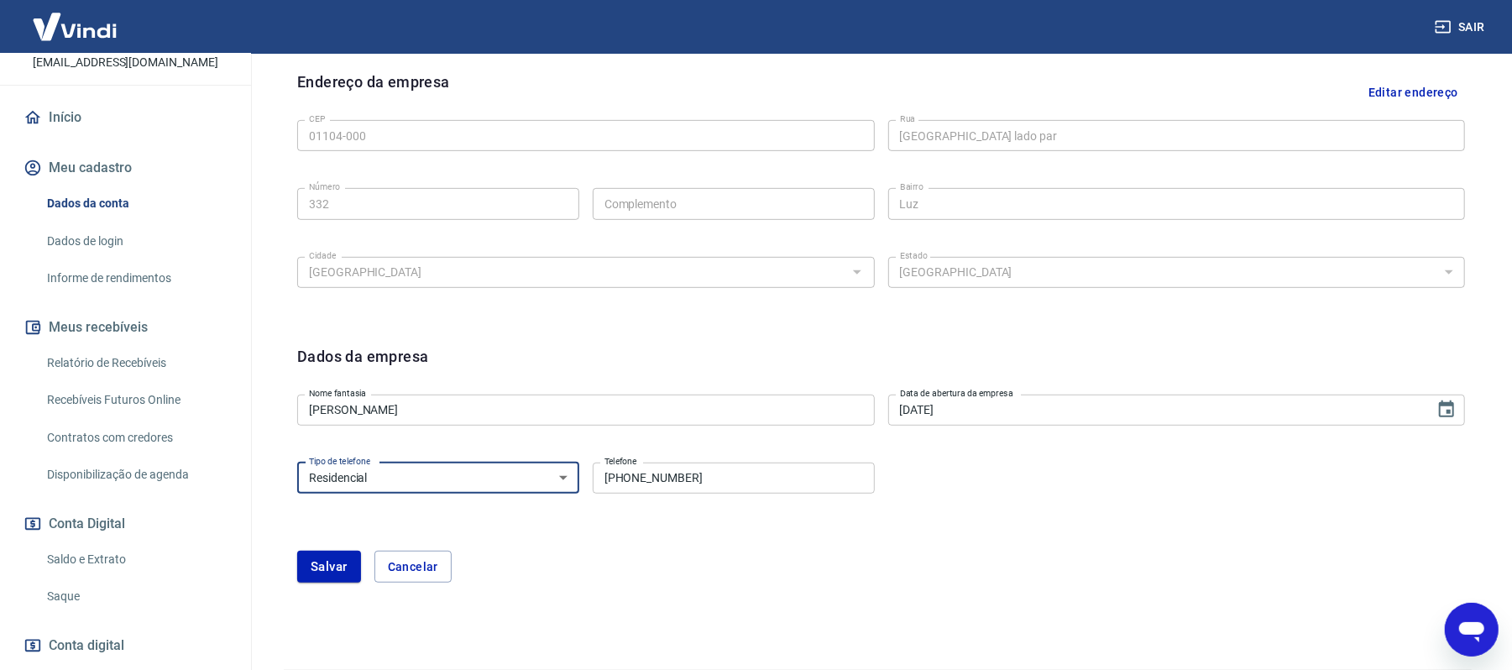
click at [552, 472] on select "Residencial Comercial" at bounding box center [438, 478] width 282 height 31
select select "business"
click at [297, 463] on select "Residencial Comercial" at bounding box center [438, 478] width 282 height 31
click at [337, 572] on button "Salvar" at bounding box center [329, 567] width 64 height 32
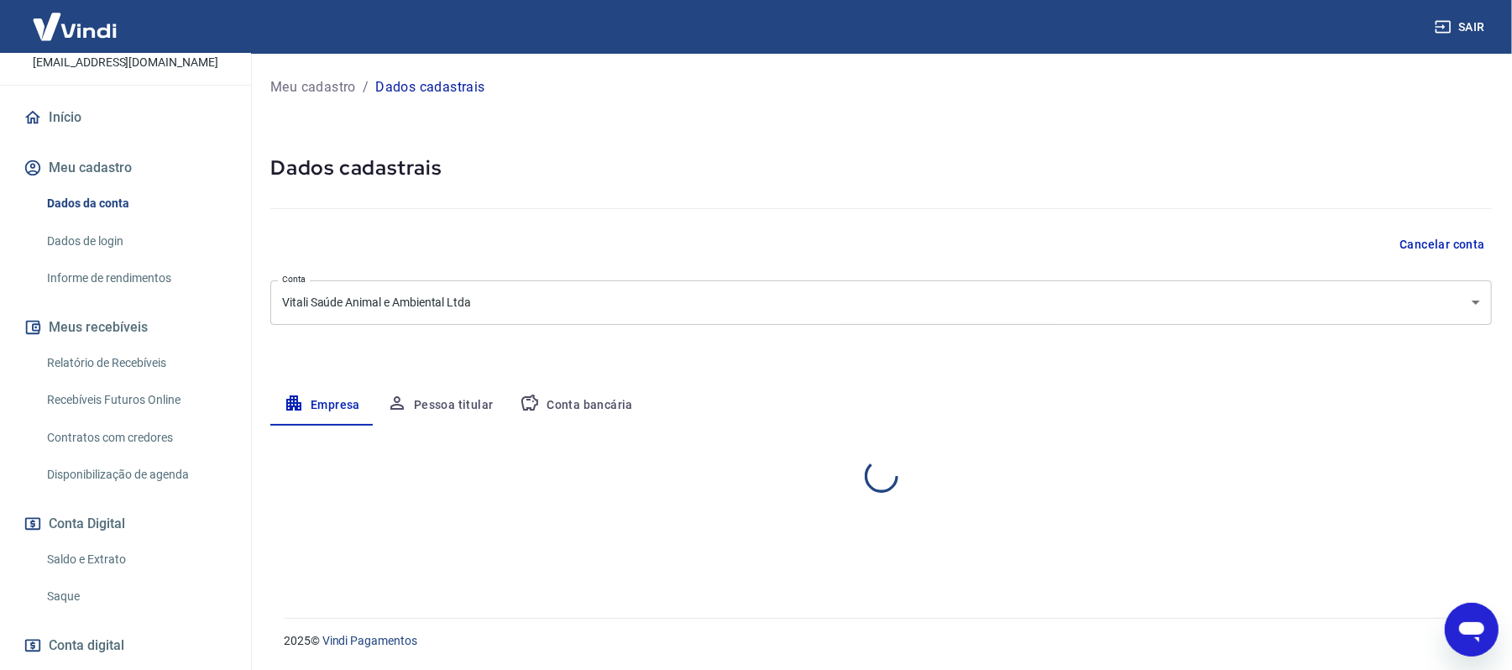
select select "SP"
select select "business"
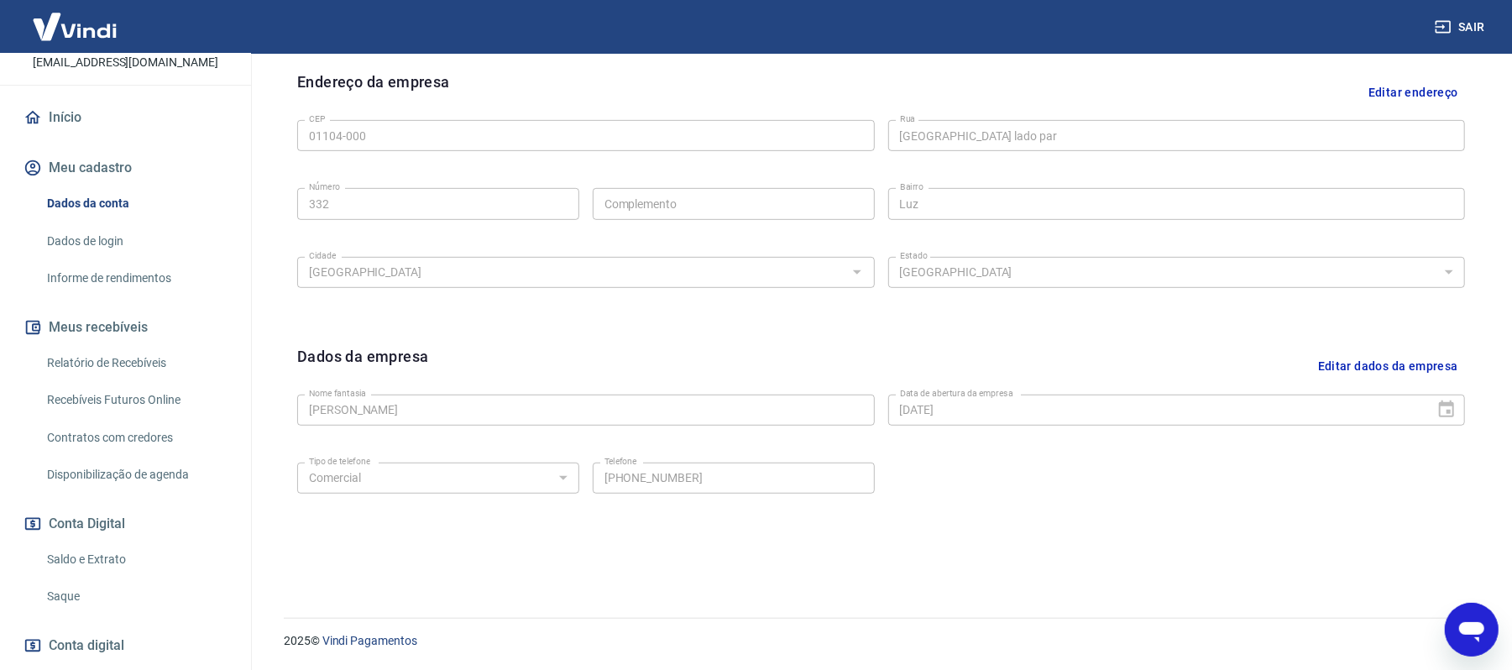
scroll to position [206, 0]
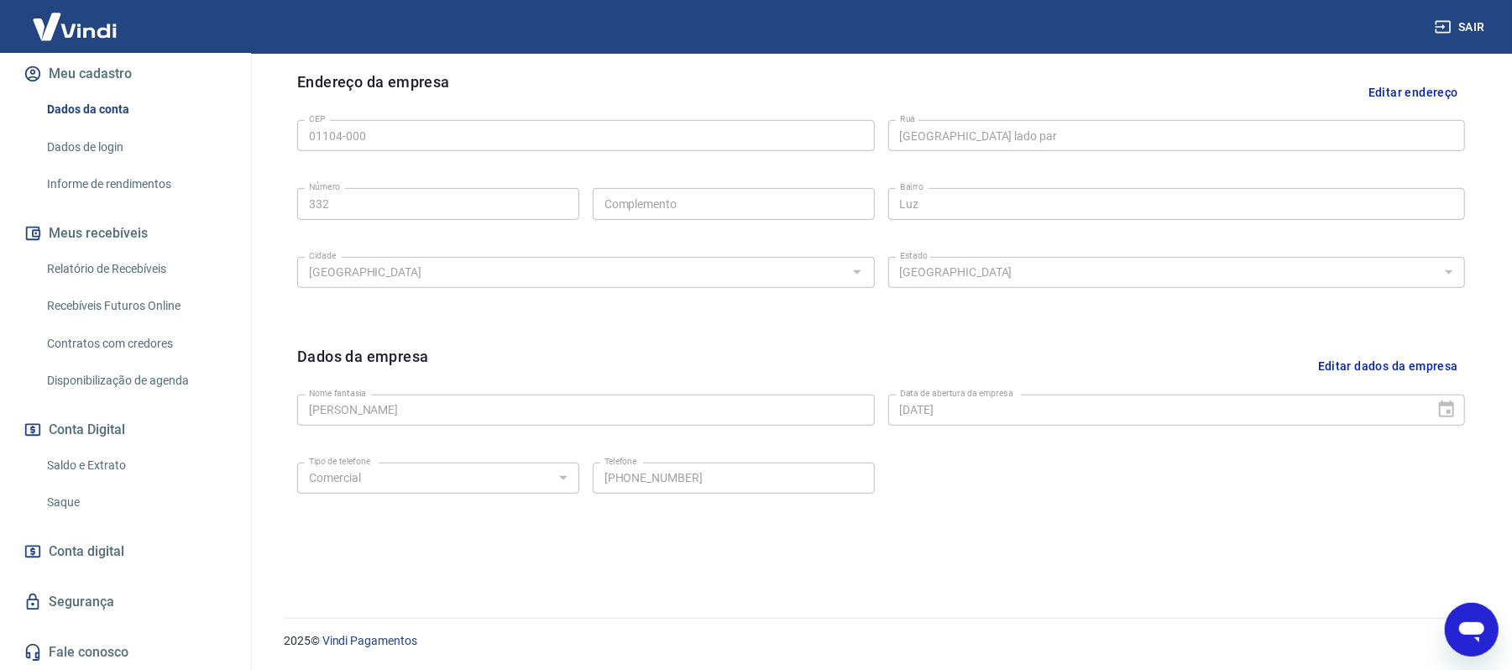
click at [148, 609] on link "Segurança" at bounding box center [125, 601] width 211 height 37
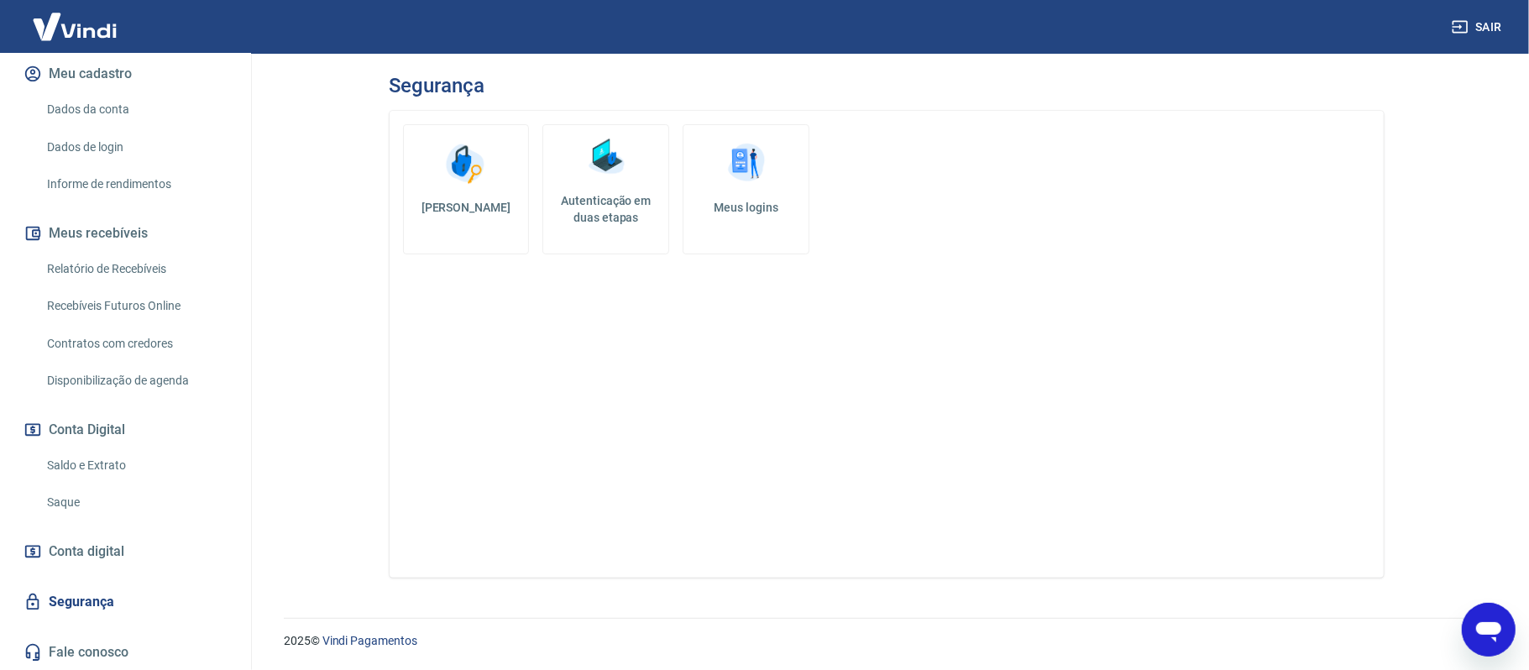
click at [763, 189] on link "Meus logins" at bounding box center [745, 189] width 127 height 130
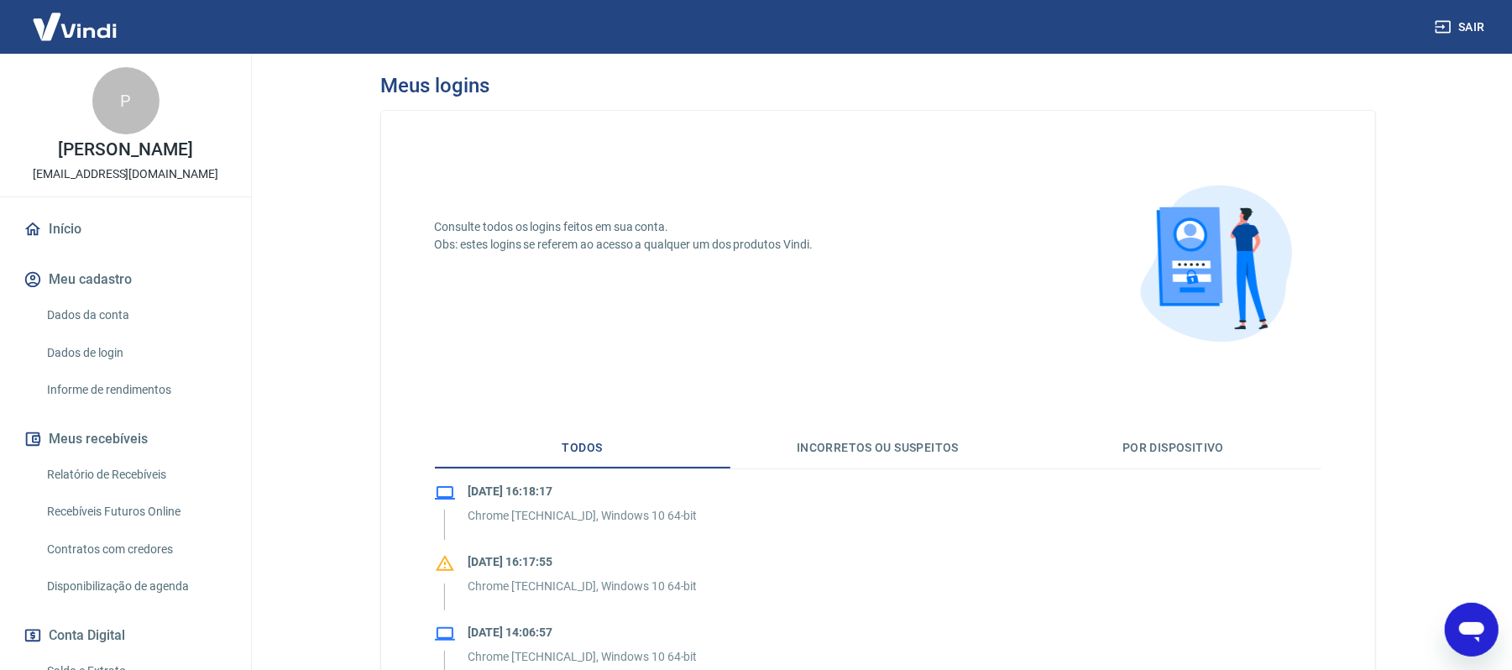
click at [1475, 21] on button "Sair" at bounding box center [1461, 27] width 60 height 31
